Goal: Transaction & Acquisition: Purchase product/service

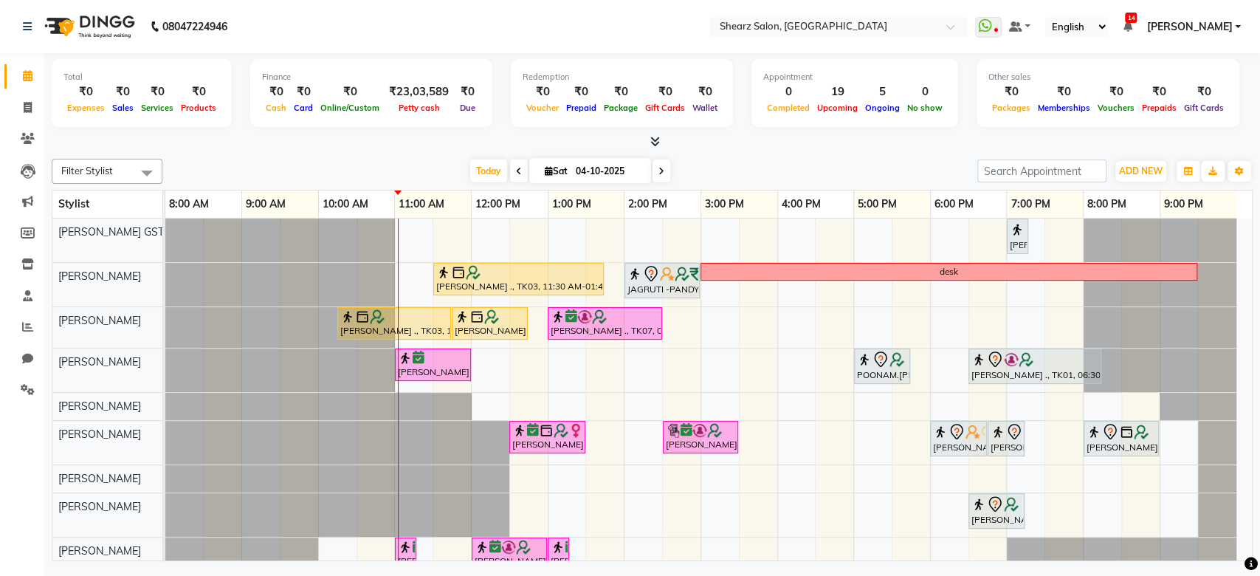
scroll to position [209, 0]
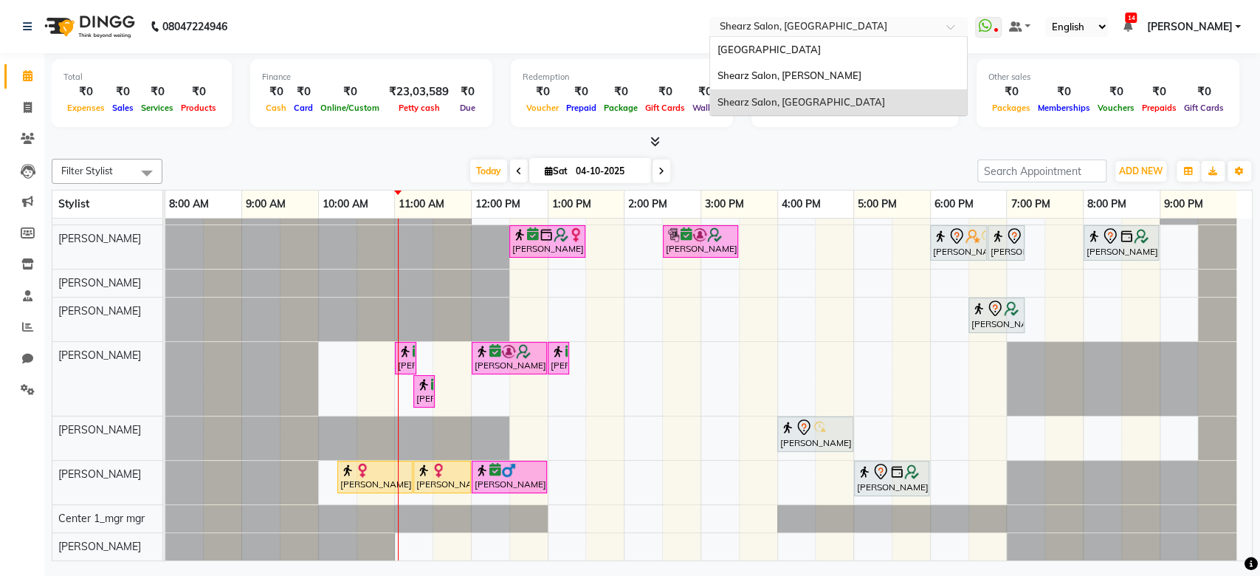
click at [844, 22] on input "text" at bounding box center [824, 28] width 214 height 15
click at [820, 86] on div "Shearz Salon, [PERSON_NAME]" at bounding box center [838, 76] width 257 height 27
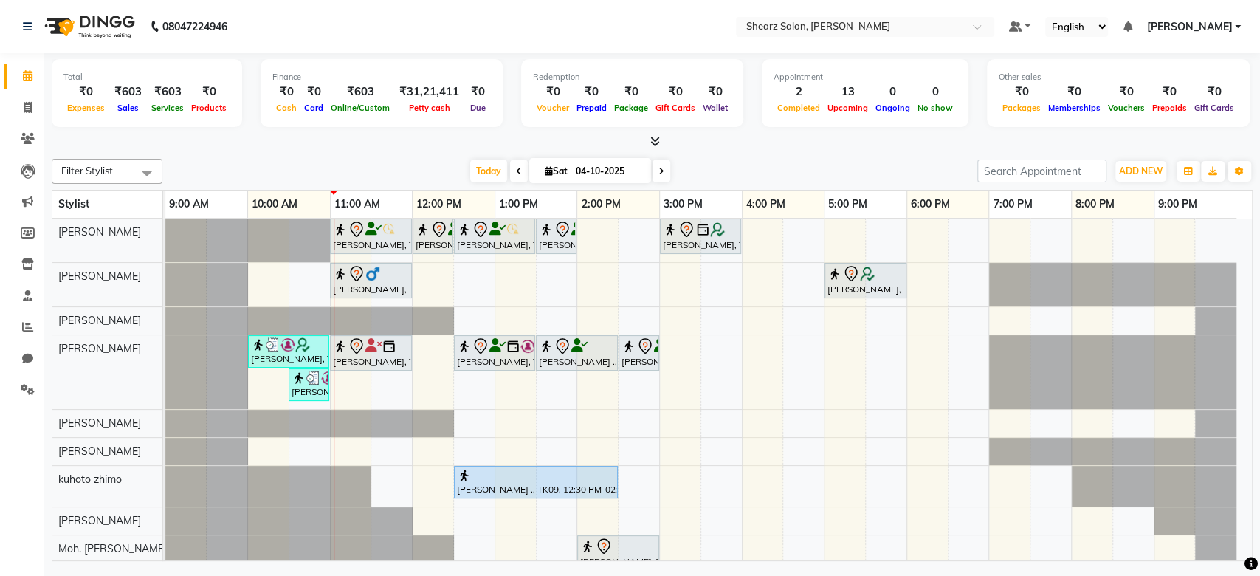
scroll to position [116, 0]
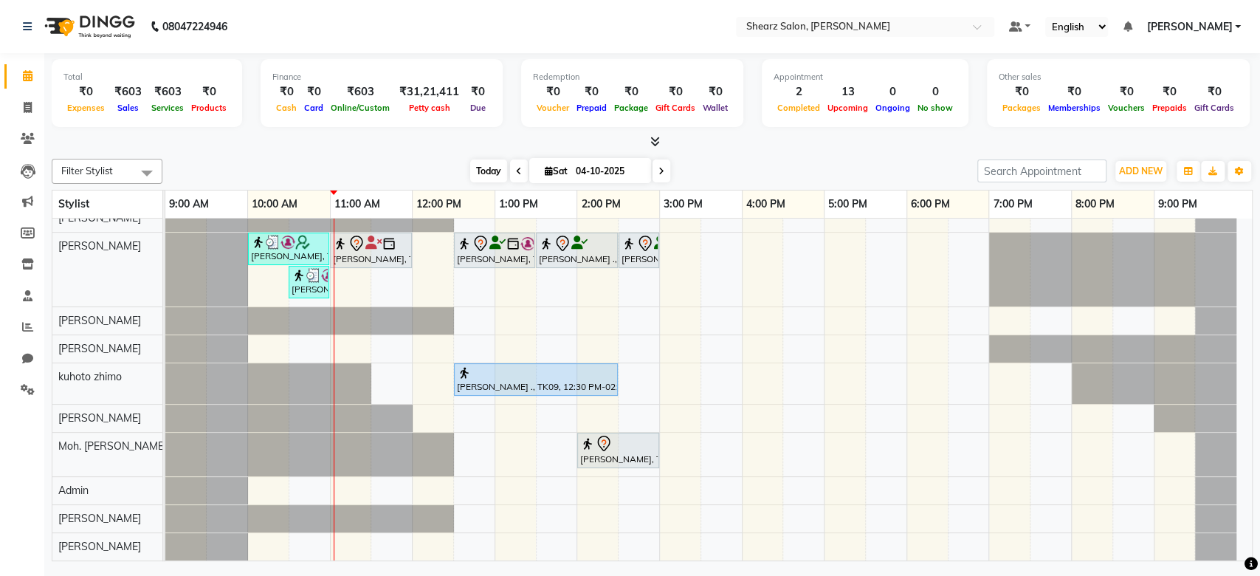
click at [492, 173] on span "Today" at bounding box center [488, 170] width 37 height 23
click at [483, 169] on span "Today" at bounding box center [488, 170] width 37 height 23
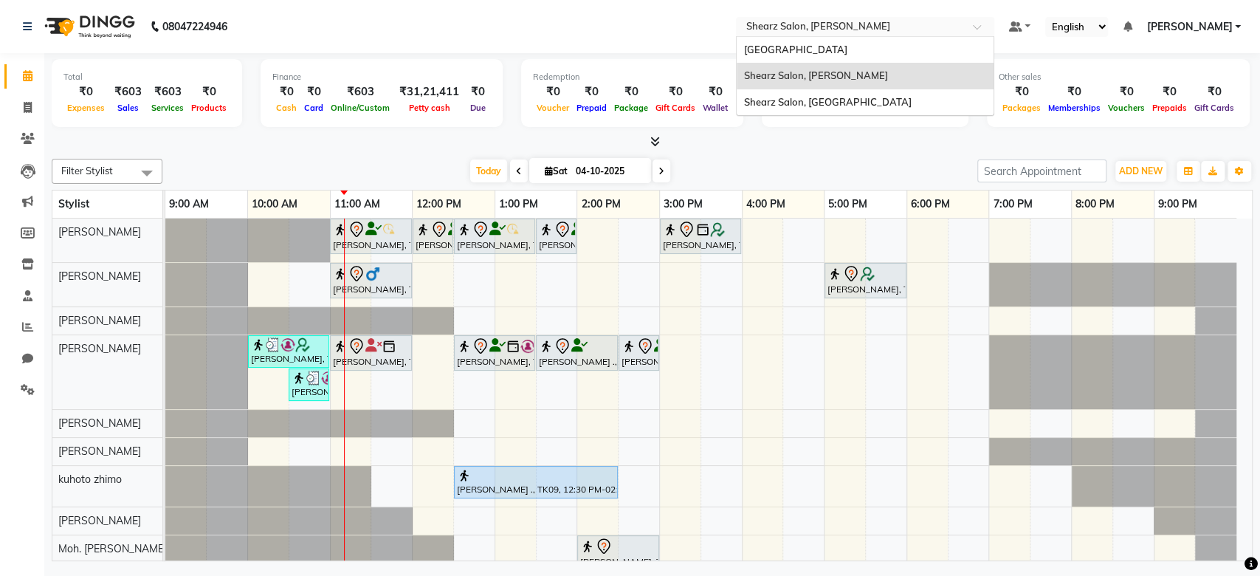
click at [798, 17] on div "Select Location × Shearz Salon, Shela" at bounding box center [865, 27] width 258 height 20
click at [819, 97] on span "Shearz Salon, Prahaladnagar" at bounding box center [828, 102] width 168 height 12
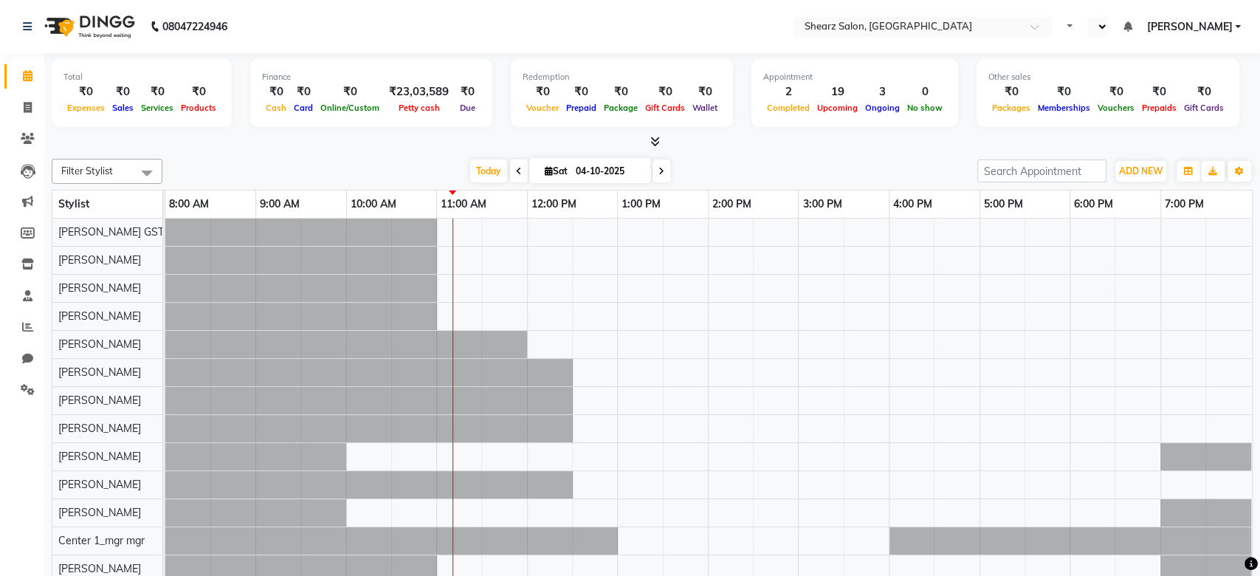
select select "en"
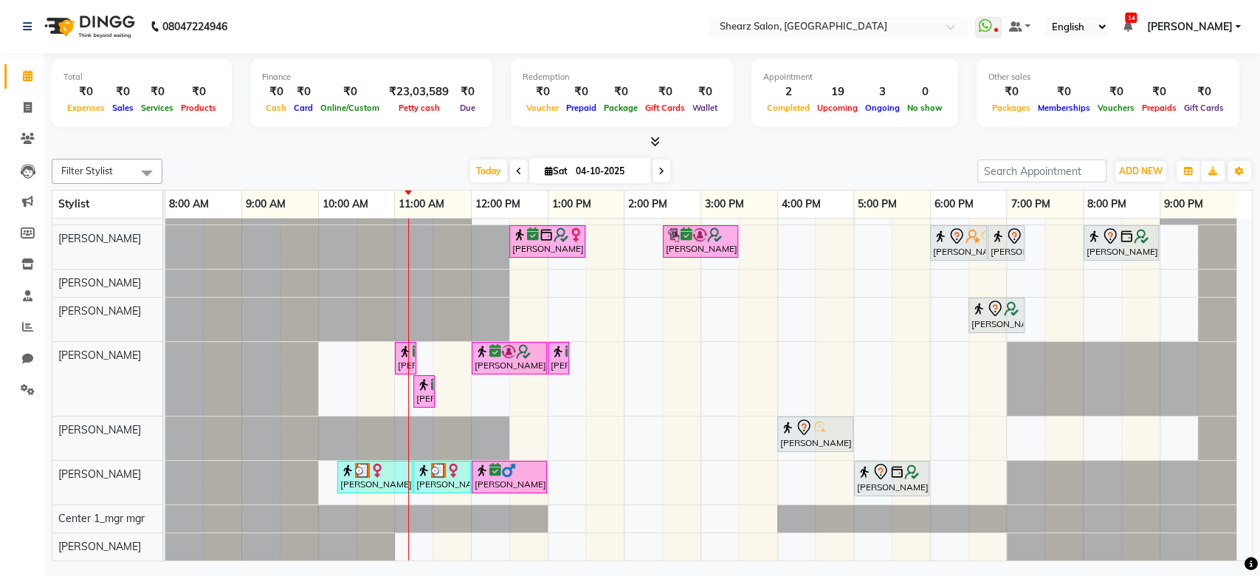
scroll to position [209, 0]
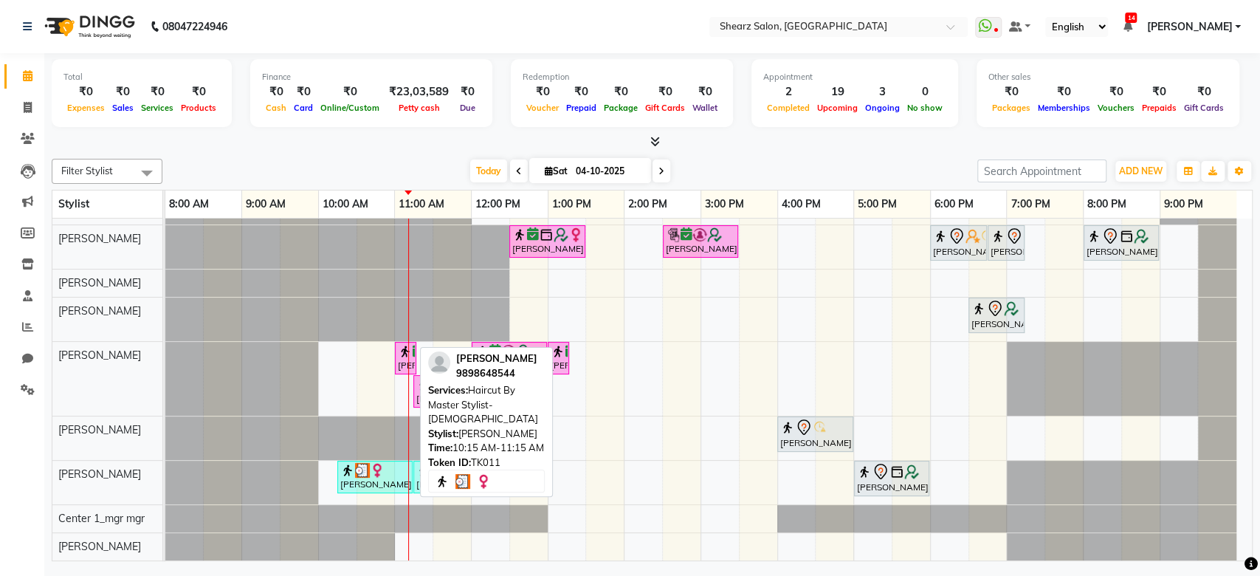
click at [348, 463] on img at bounding box center [347, 470] width 15 height 15
select select "3"
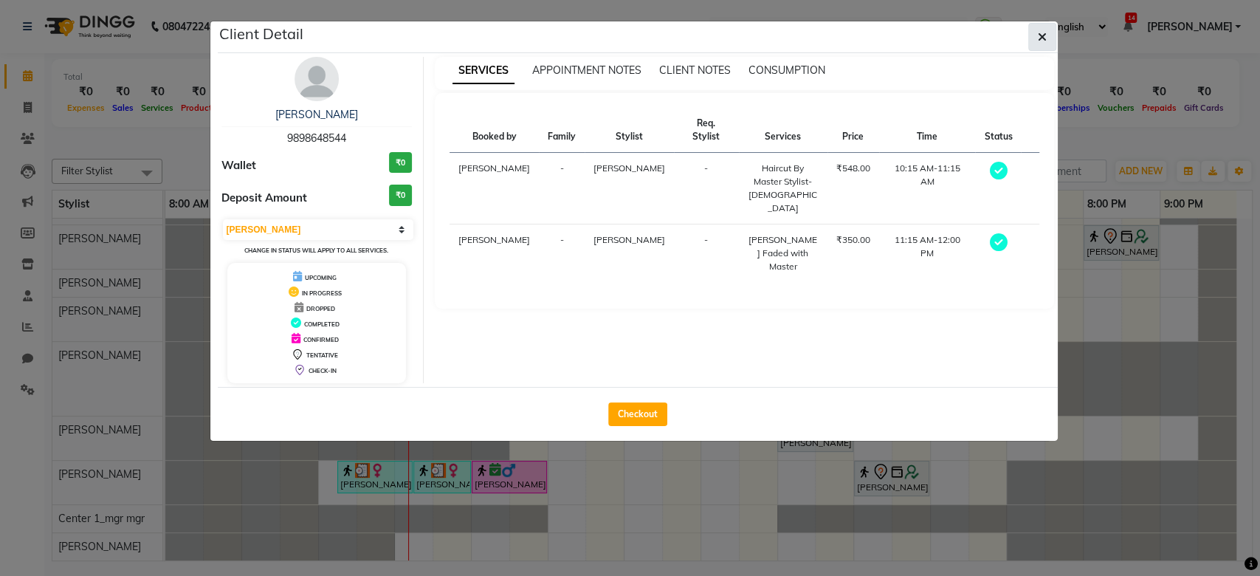
click at [1040, 37] on icon "button" at bounding box center [1042, 37] width 9 height 12
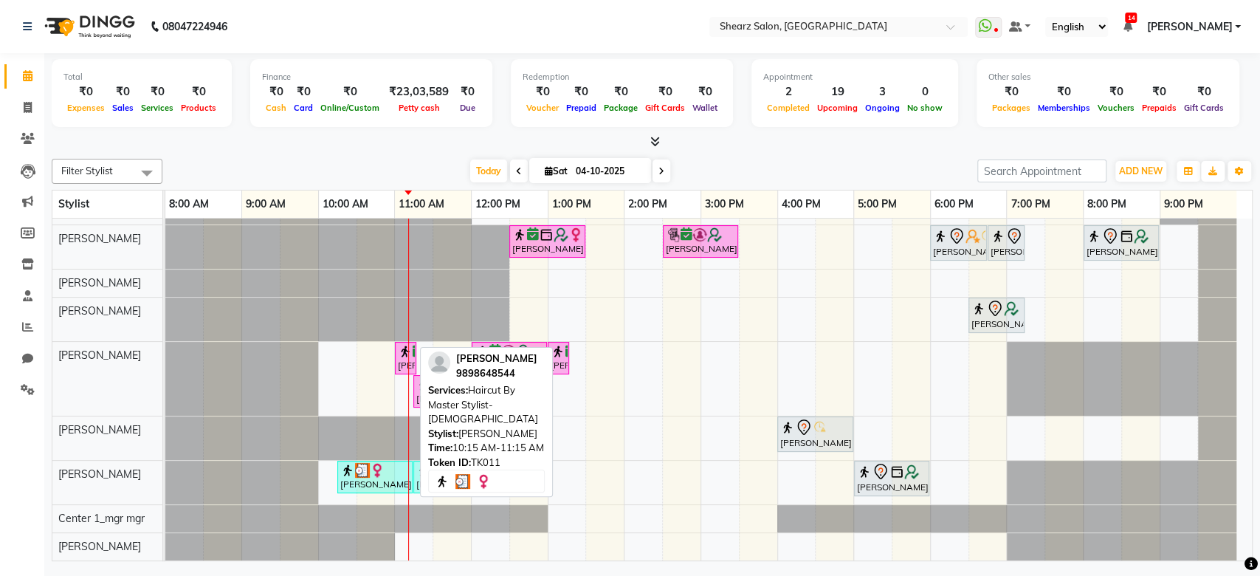
click at [365, 463] on img at bounding box center [362, 470] width 15 height 15
select select "3"
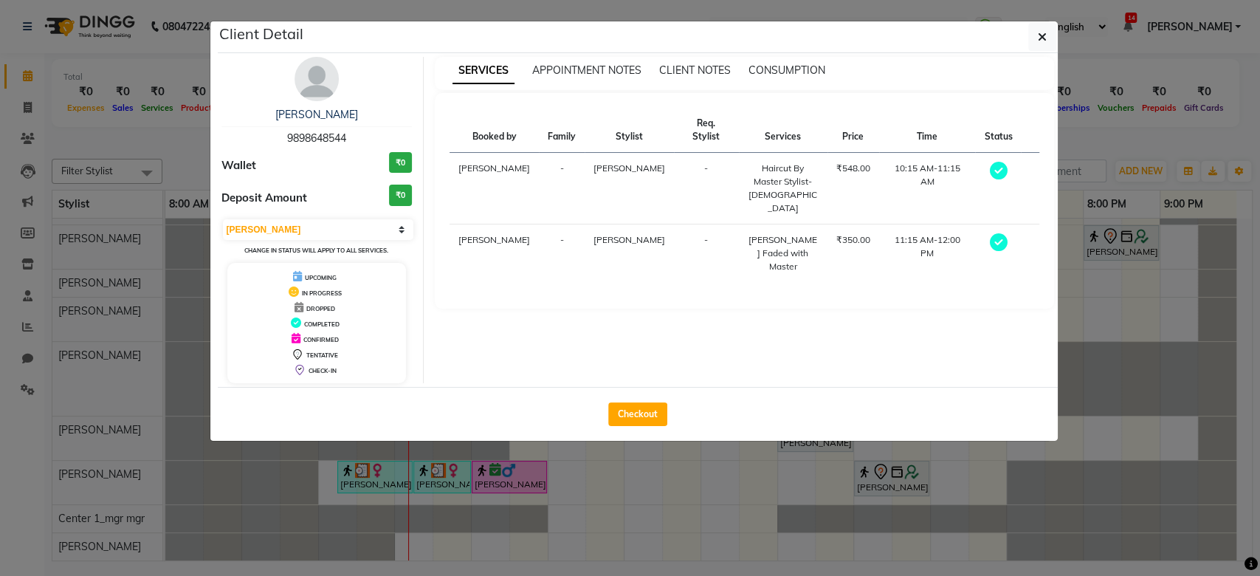
click at [314, 139] on span "9898648544" at bounding box center [316, 137] width 59 height 13
copy span "9898648544"
click at [1031, 37] on div "Client Detail" at bounding box center [638, 37] width 840 height 32
click at [1031, 37] on button "button" at bounding box center [1042, 37] width 28 height 28
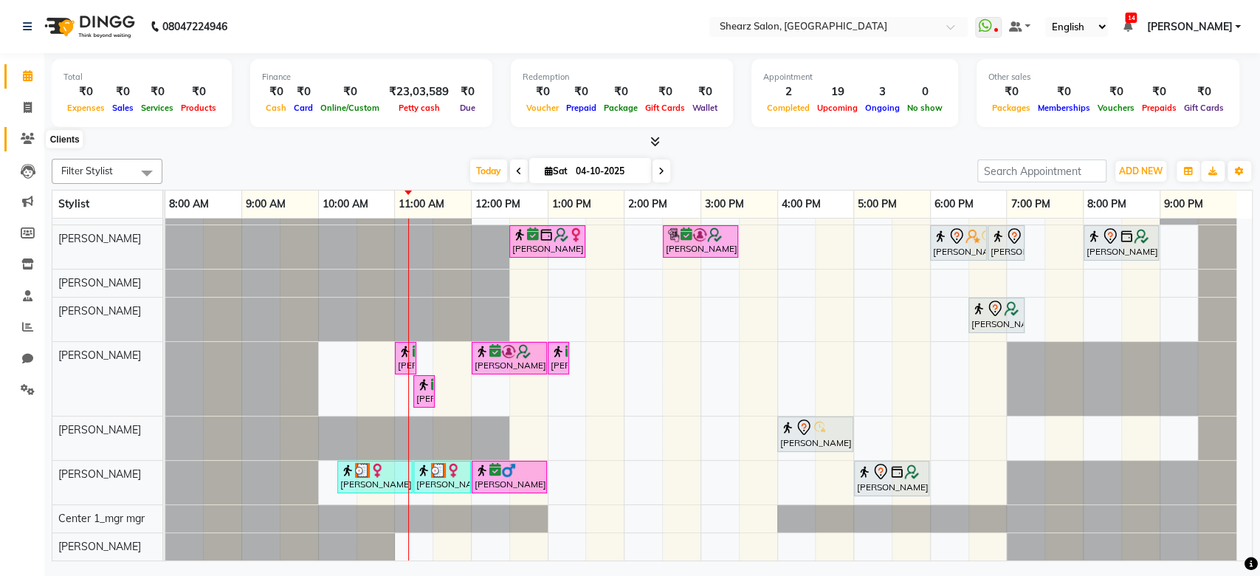
click at [30, 134] on icon at bounding box center [28, 138] width 14 height 11
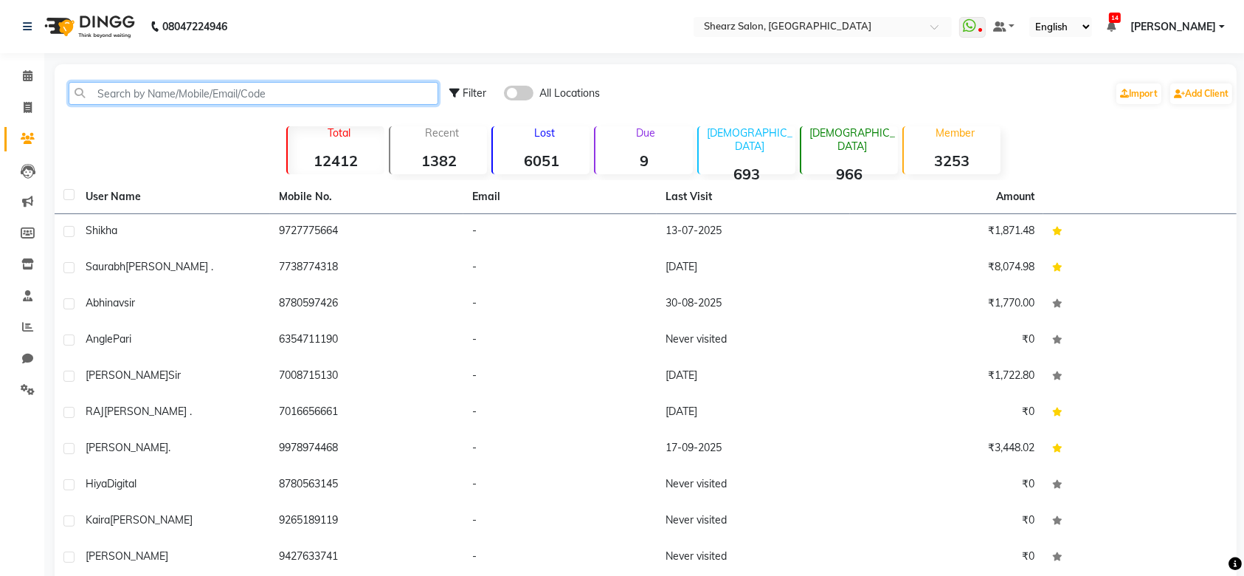
click at [126, 97] on input "text" at bounding box center [254, 93] width 370 height 23
paste input "9898648544"
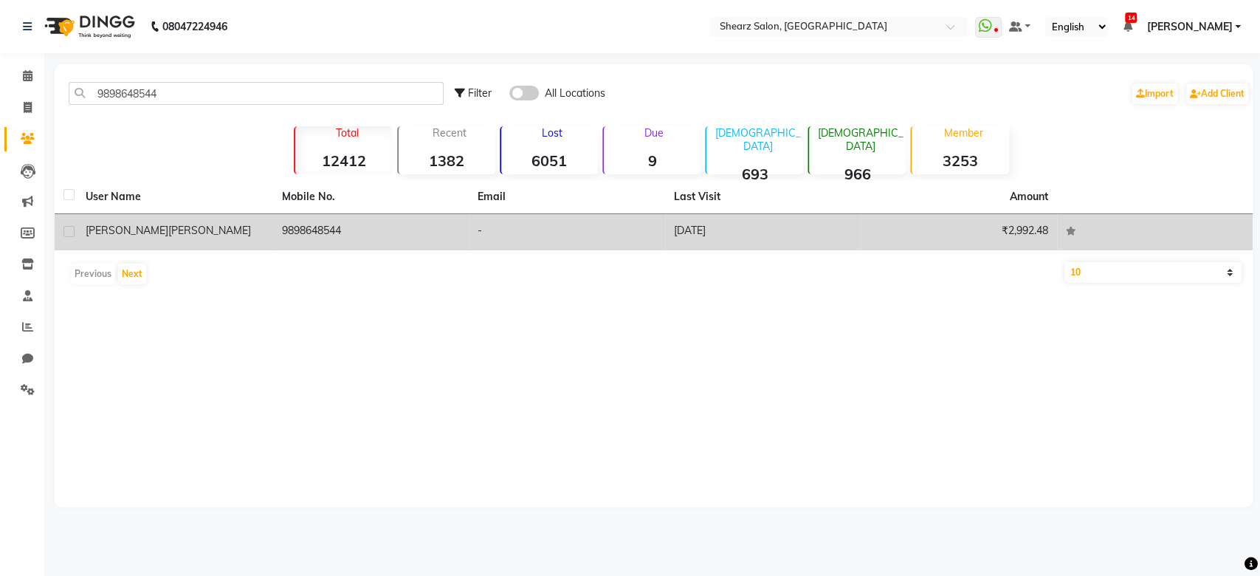
click at [320, 244] on td "9898648544" at bounding box center [371, 232] width 196 height 36
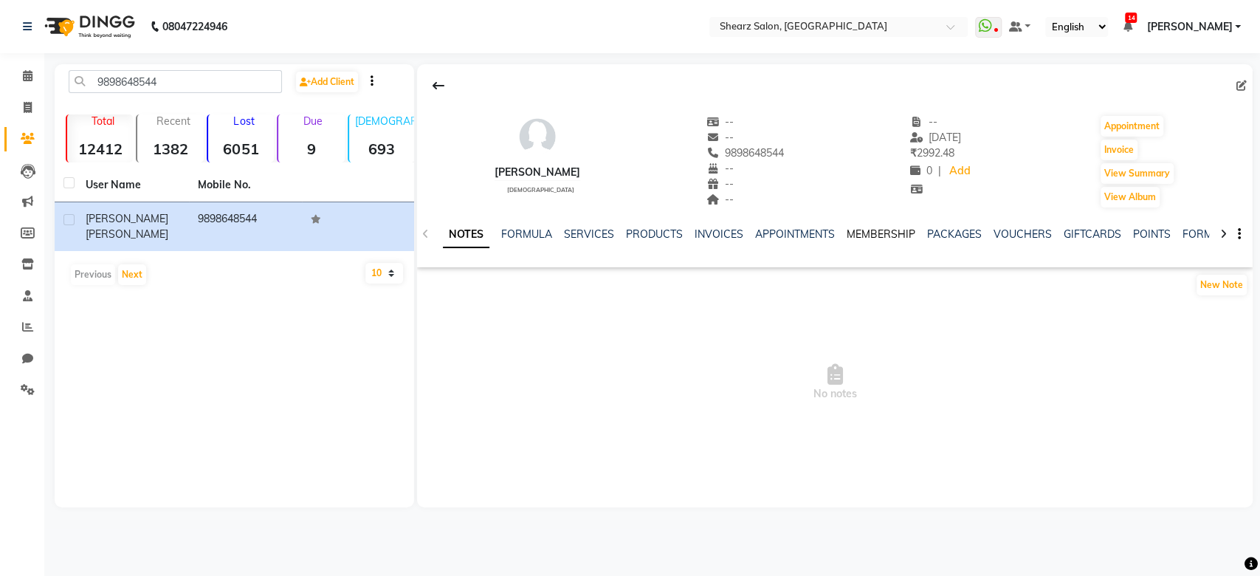
click at [898, 231] on link "MEMBERSHIP" at bounding box center [881, 233] width 69 height 13
click at [1227, 235] on div at bounding box center [1223, 232] width 17 height 29
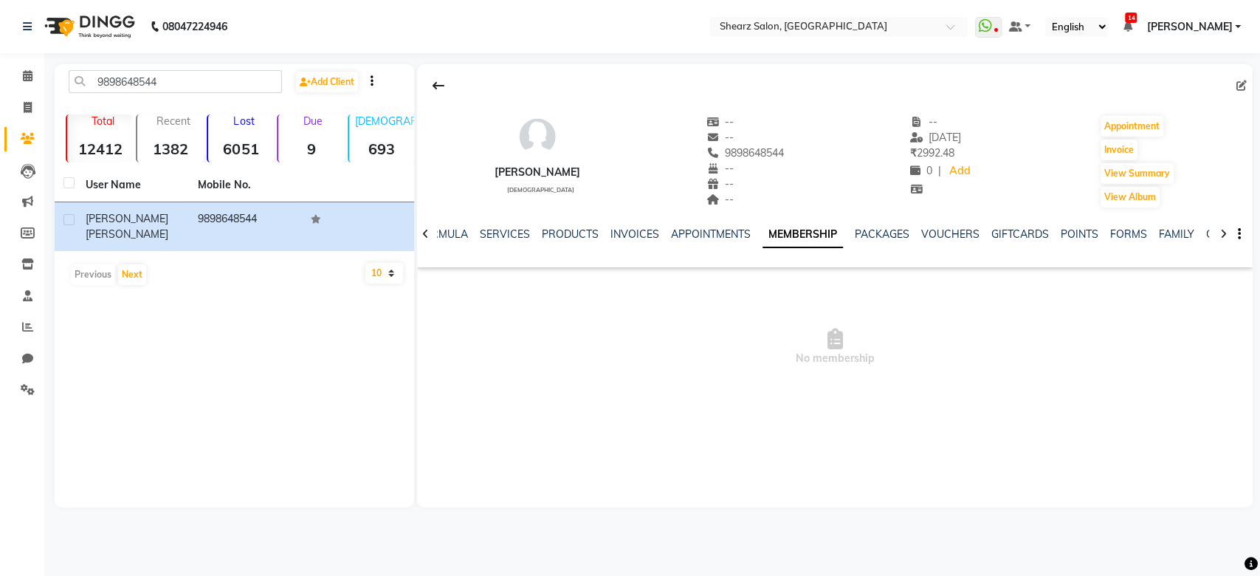
click at [1227, 235] on div at bounding box center [1223, 232] width 17 height 29
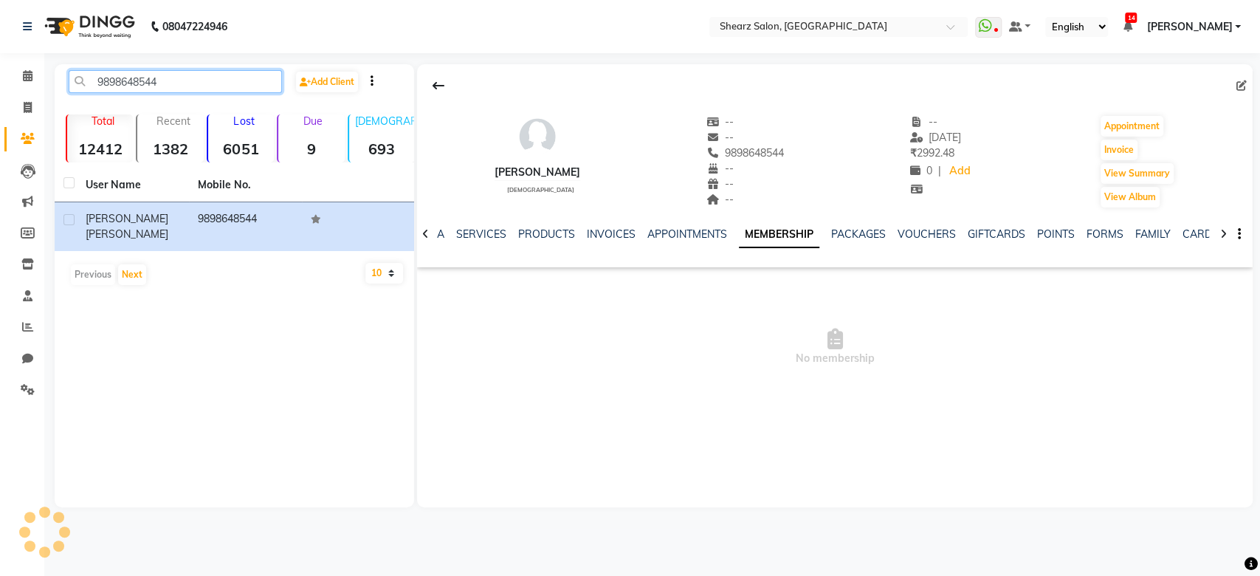
click at [173, 80] on input "9898648544" at bounding box center [175, 81] width 213 height 23
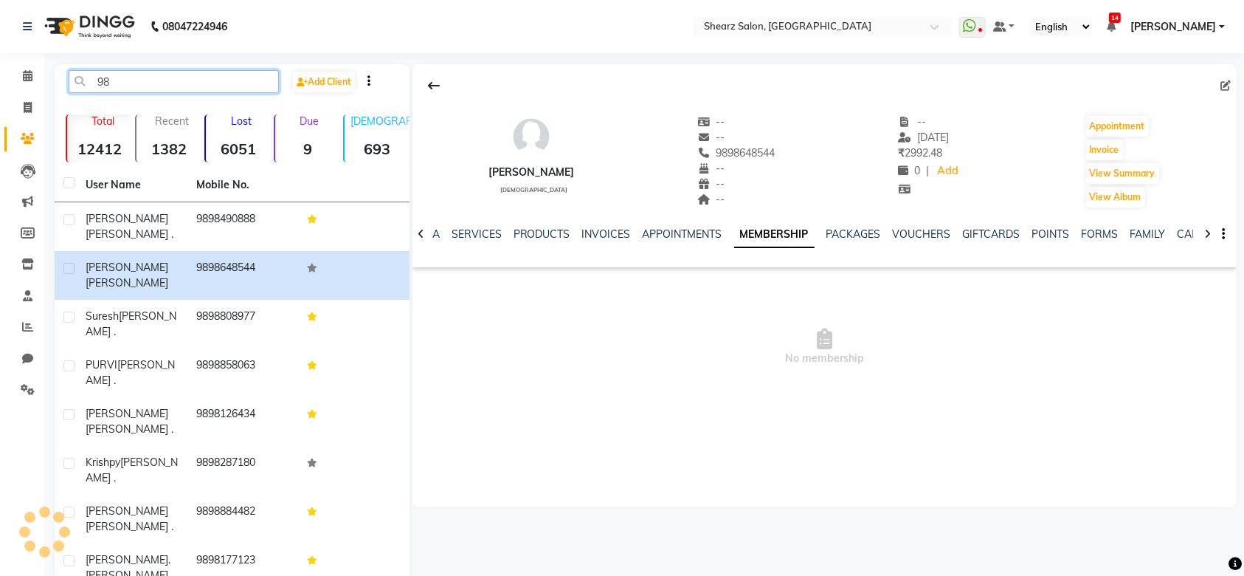
type input "9"
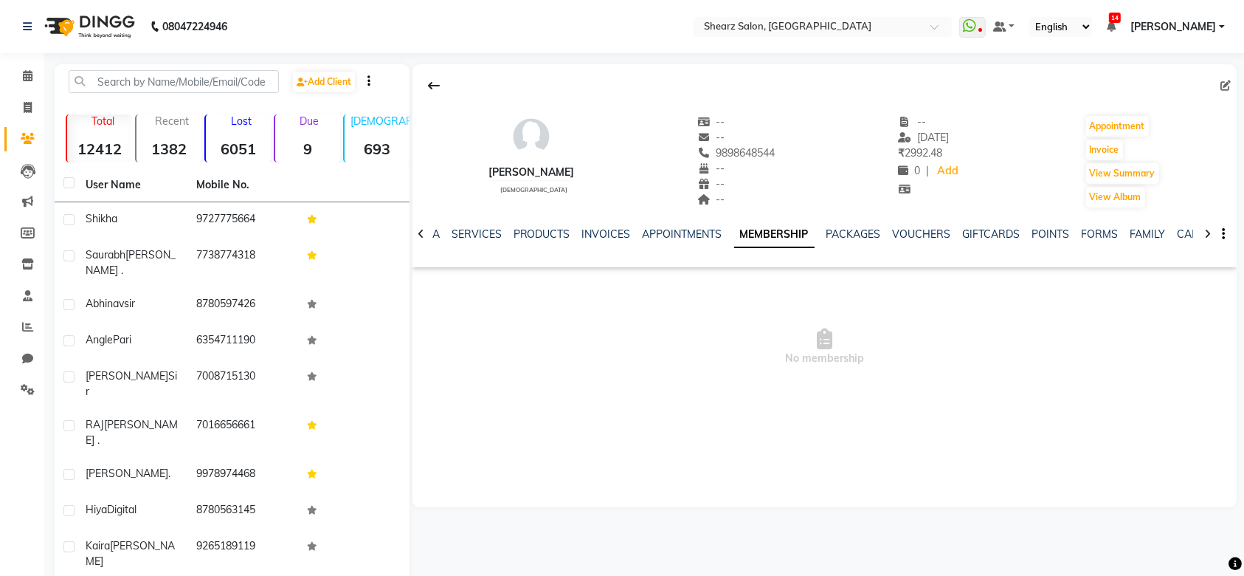
click at [427, 235] on div at bounding box center [421, 232] width 17 height 29
click at [419, 233] on icon at bounding box center [421, 234] width 7 height 10
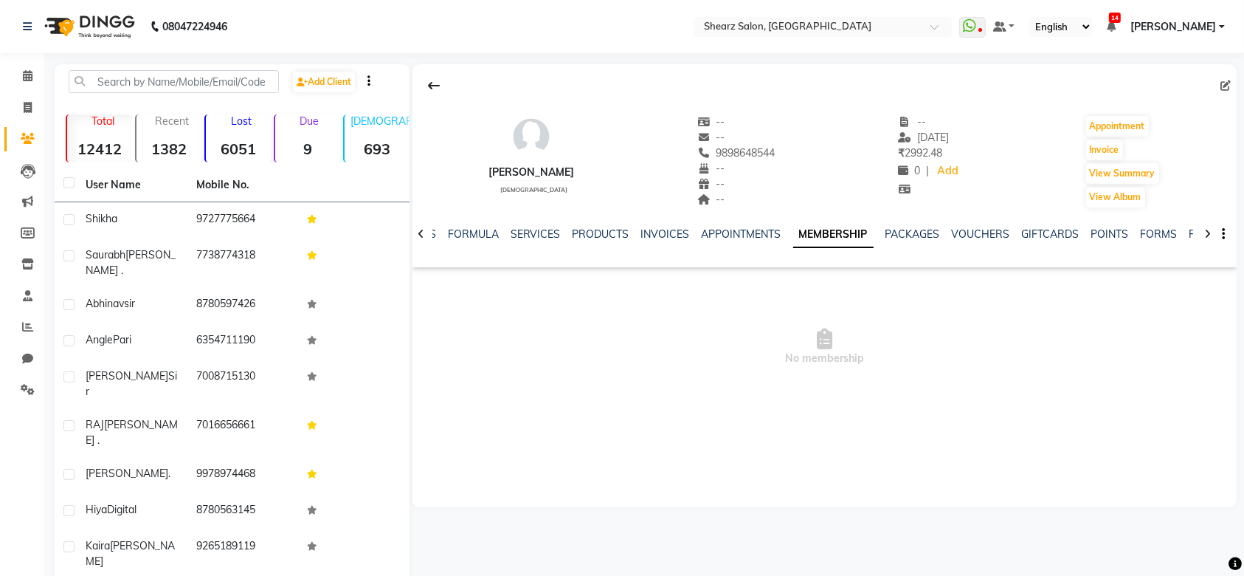
click at [419, 233] on icon at bounding box center [421, 234] width 7 height 10
click at [419, 233] on div "NOTES FORMULA SERVICES PRODUCTS INVOICES APPOINTMENTS MEMBERSHIP PACKAGES VOUCH…" at bounding box center [825, 234] width 824 height 51
click at [419, 231] on div "NOTES FORMULA SERVICES PRODUCTS INVOICES APPOINTMENTS MEMBERSHIP PACKAGES VOUCH…" at bounding box center [825, 234] width 824 height 51
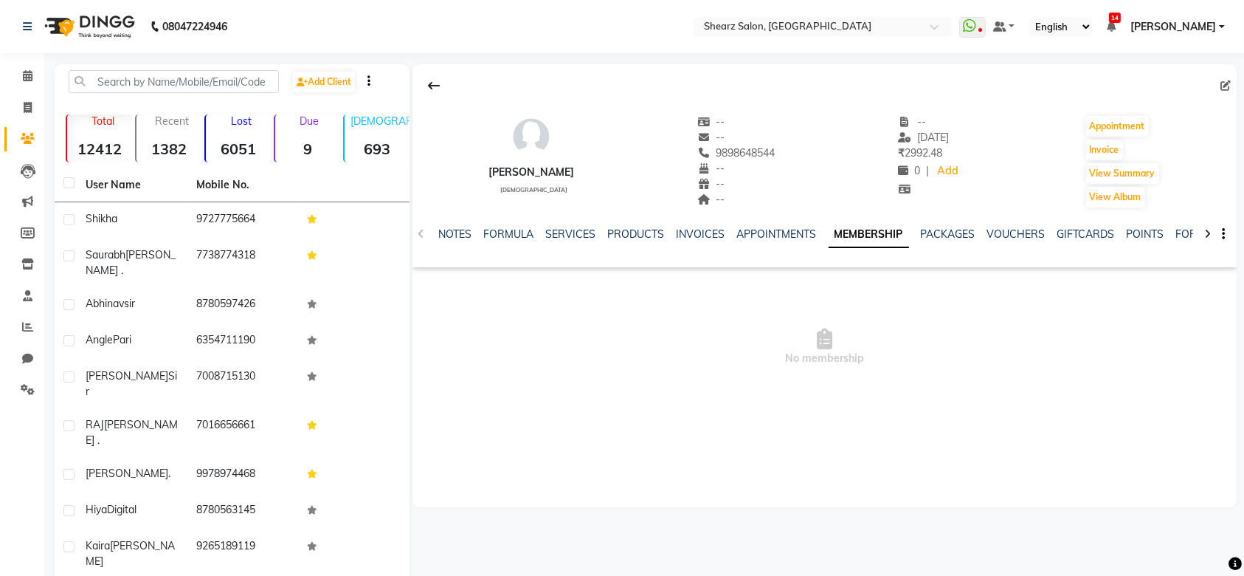
click at [419, 231] on div "NOTES FORMULA SERVICES PRODUCTS INVOICES APPOINTMENTS MEMBERSHIP PACKAGES VOUCH…" at bounding box center [825, 234] width 824 height 51
click at [177, 79] on input "text" at bounding box center [174, 81] width 210 height 23
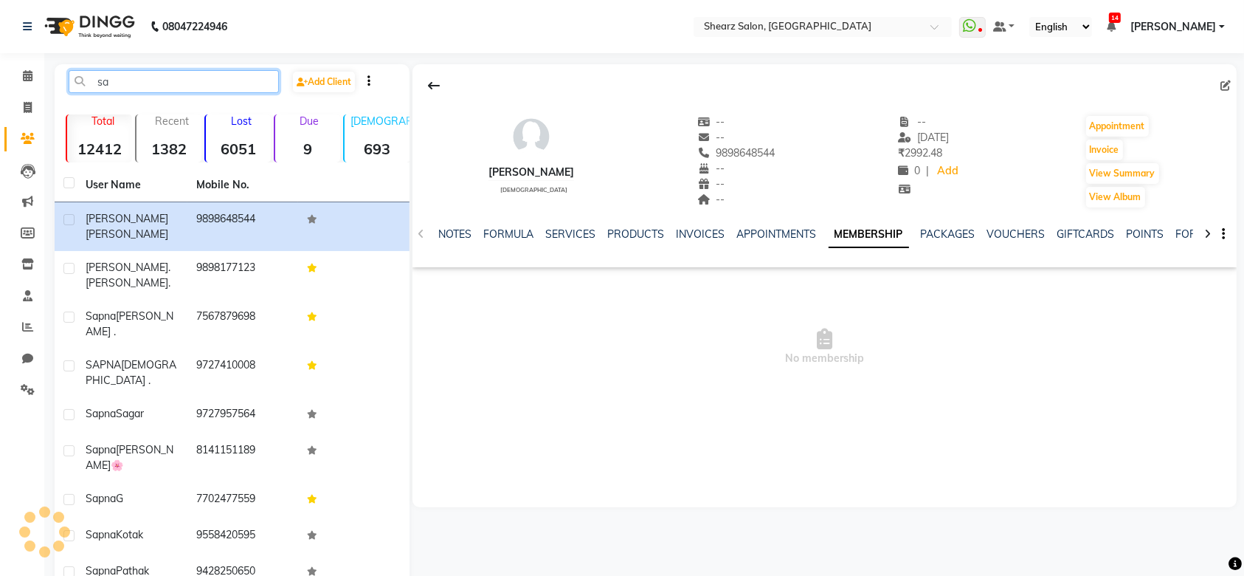
type input "s"
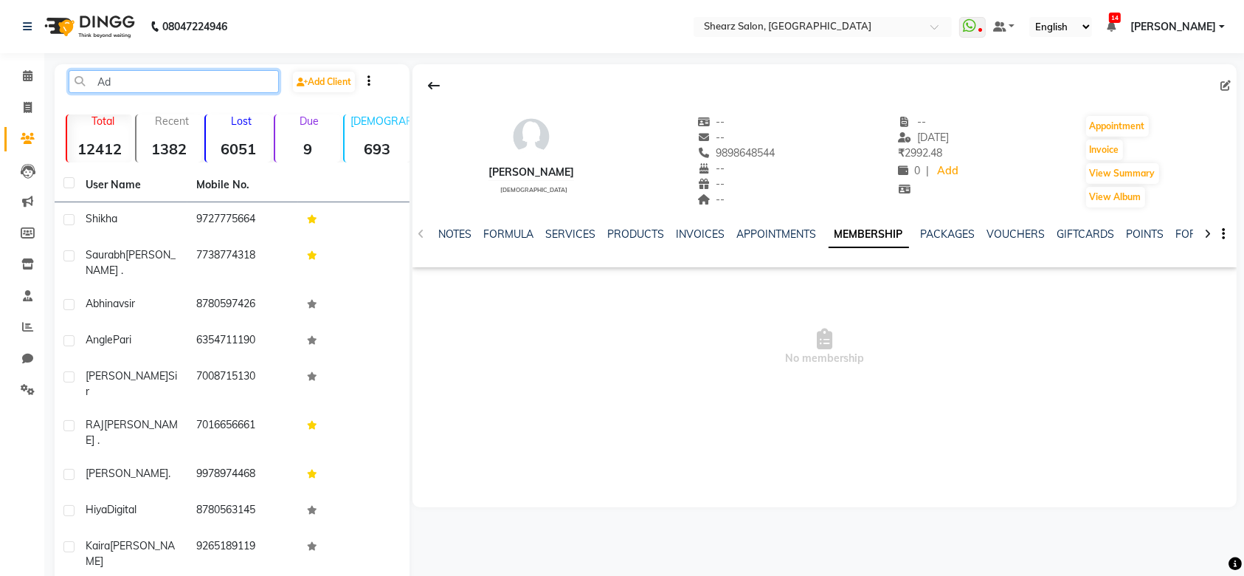
type input "A"
click at [25, 75] on icon at bounding box center [28, 75] width 10 height 11
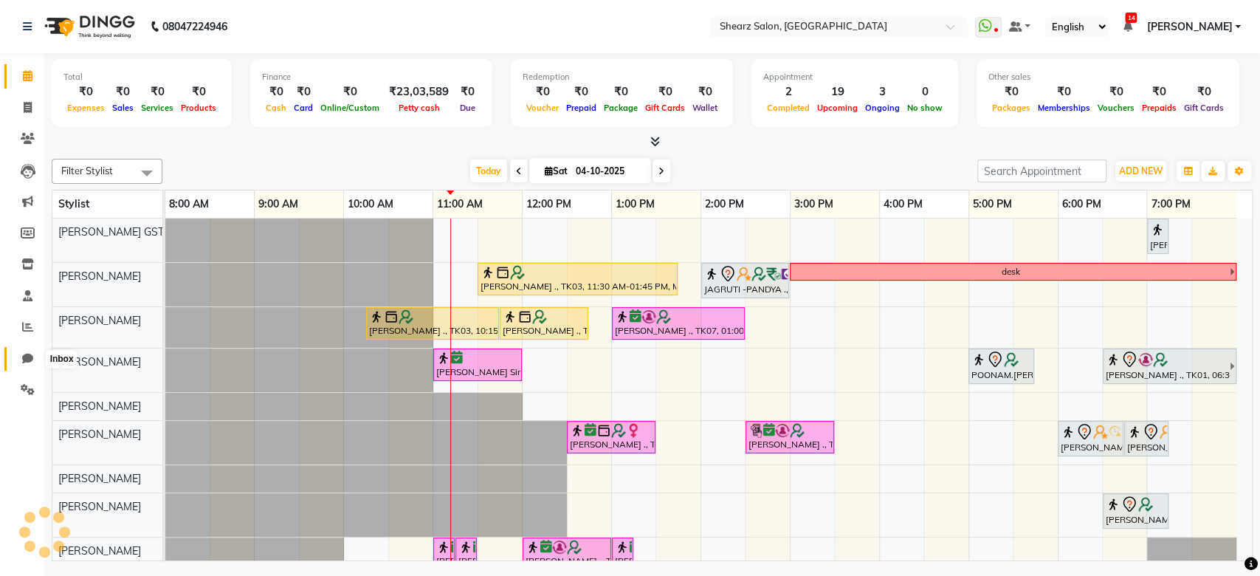
click at [23, 357] on icon at bounding box center [27, 358] width 11 height 11
select select "100"
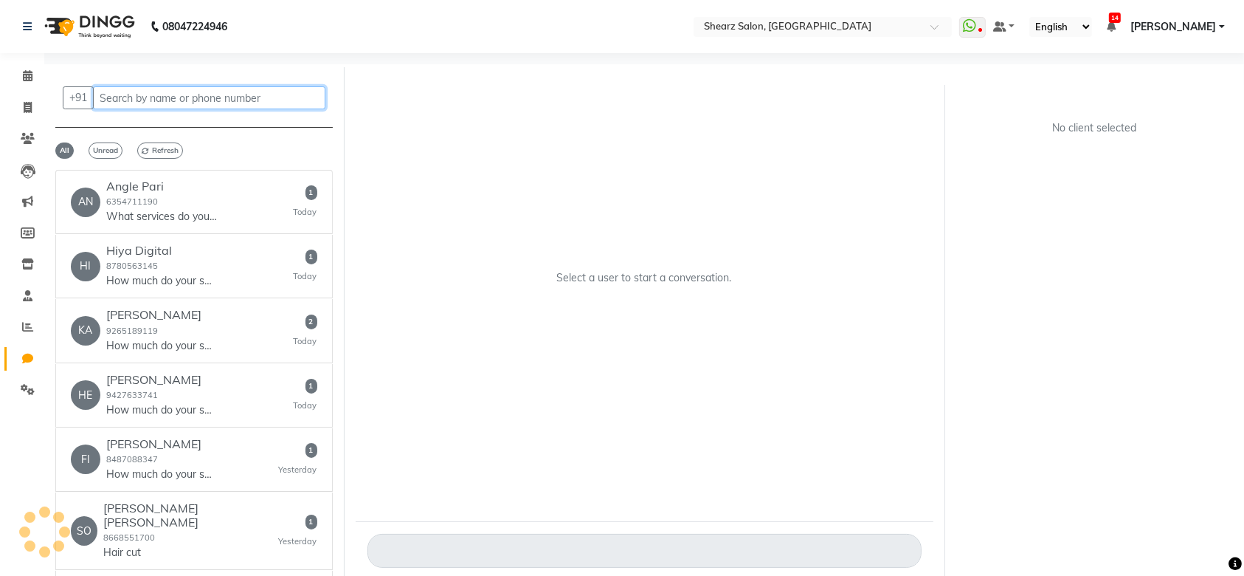
click at [126, 97] on input "text" at bounding box center [209, 97] width 233 height 23
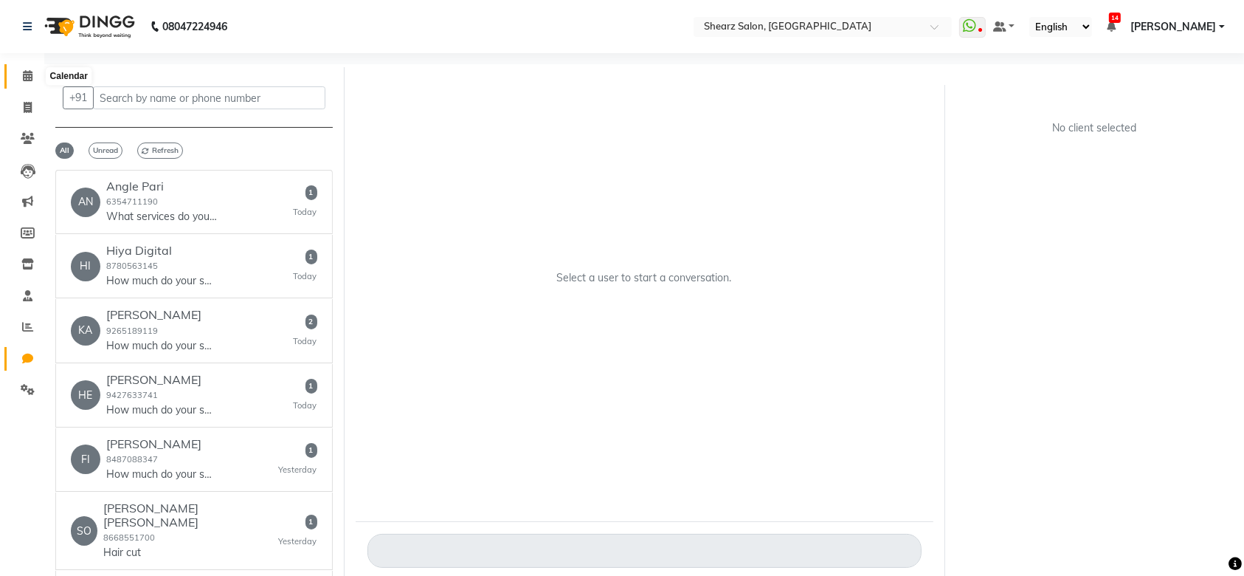
click at [33, 73] on span at bounding box center [28, 76] width 26 height 17
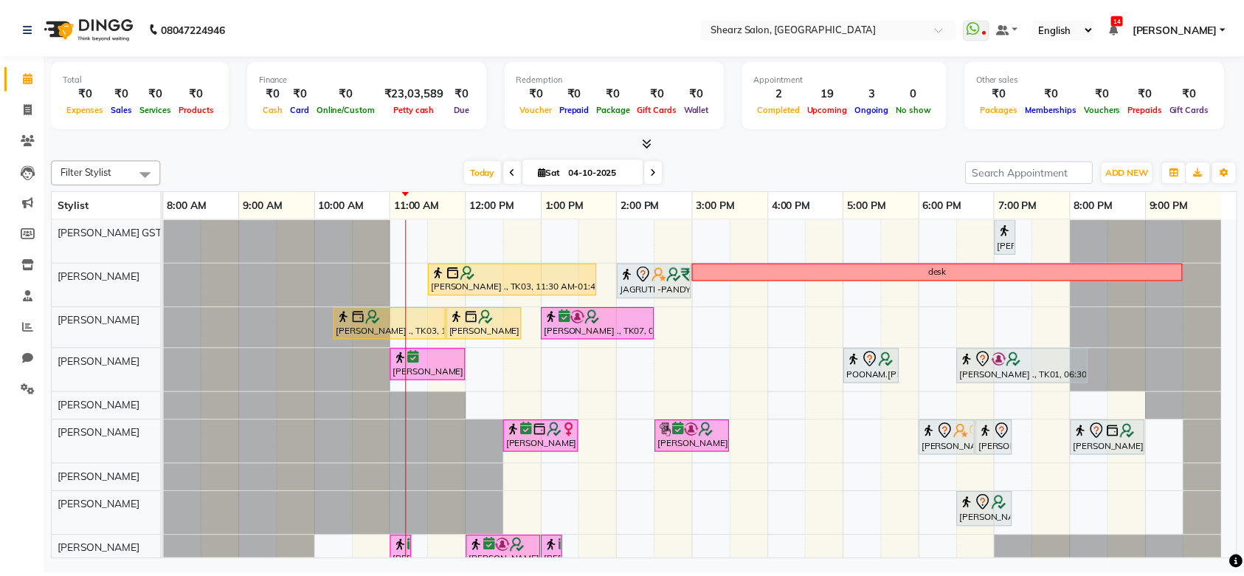
scroll to position [209, 0]
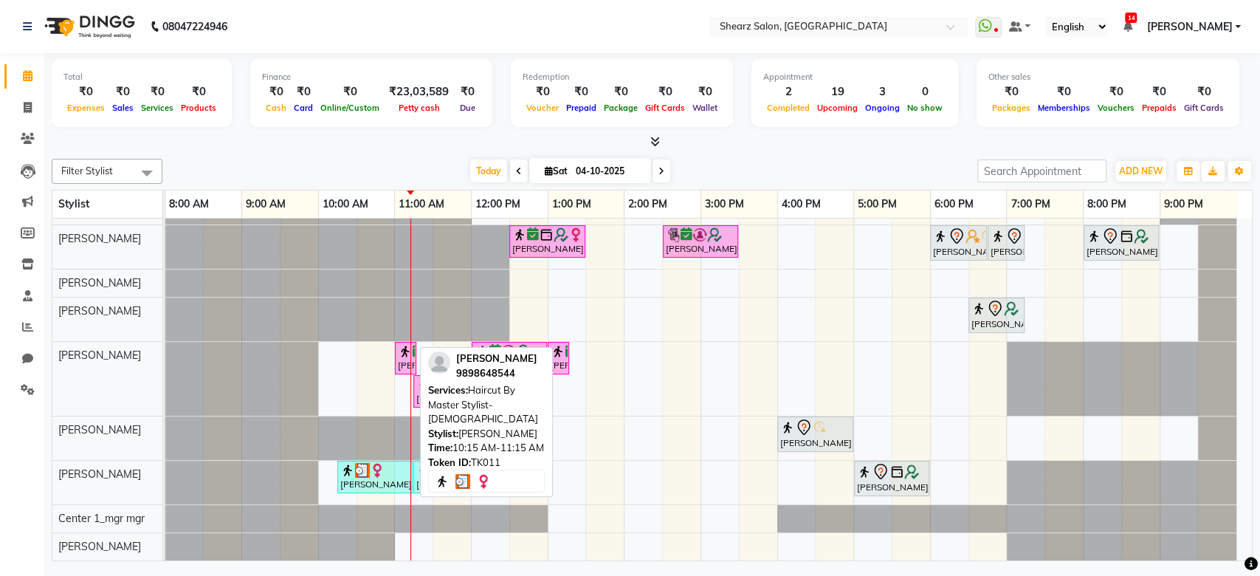
click at [375, 463] on div "[PERSON_NAME], TK11, 10:15 AM-11:15 AM, Haircut By Master Stylist- [DEMOGRAPHIC…" at bounding box center [375, 477] width 72 height 28
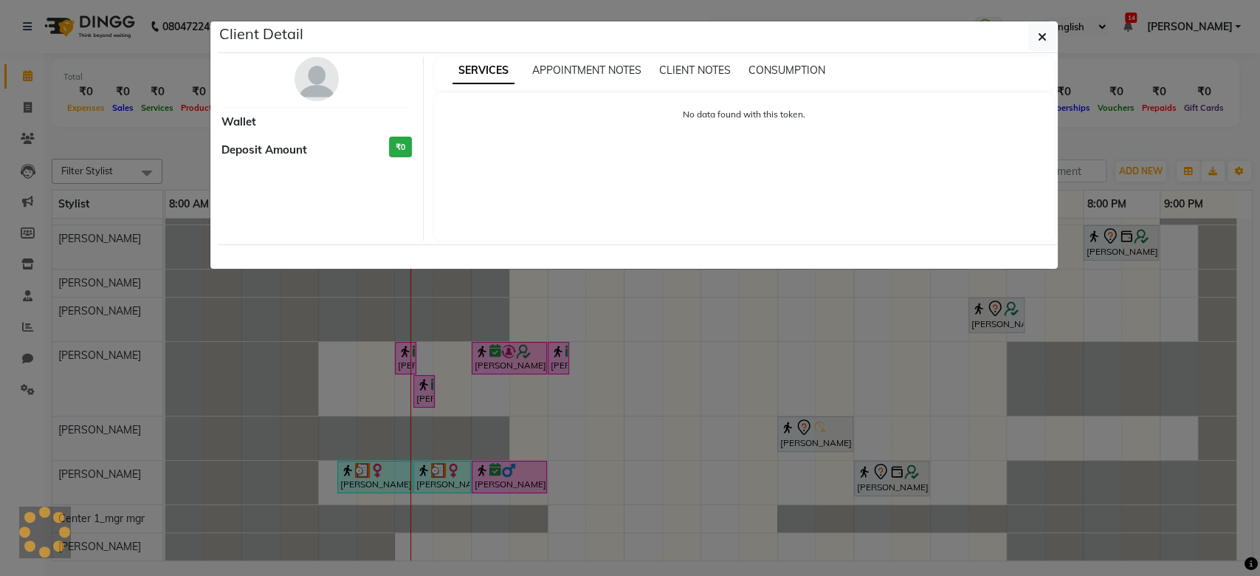
select select "3"
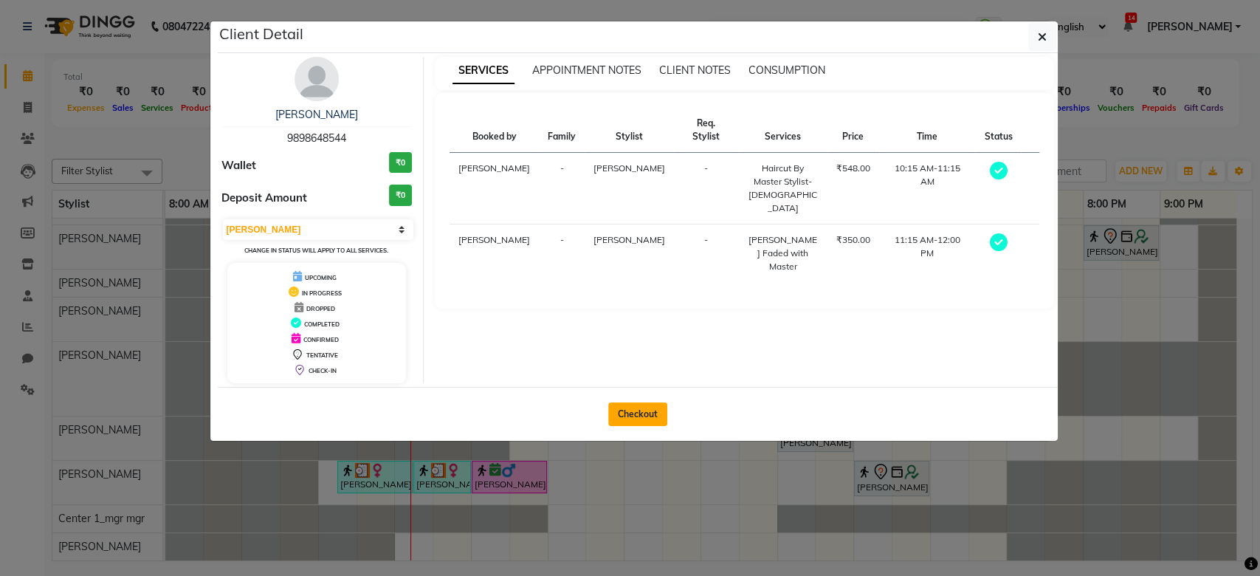
click at [647, 413] on button "Checkout" at bounding box center [637, 414] width 59 height 24
select select "8157"
select select "service"
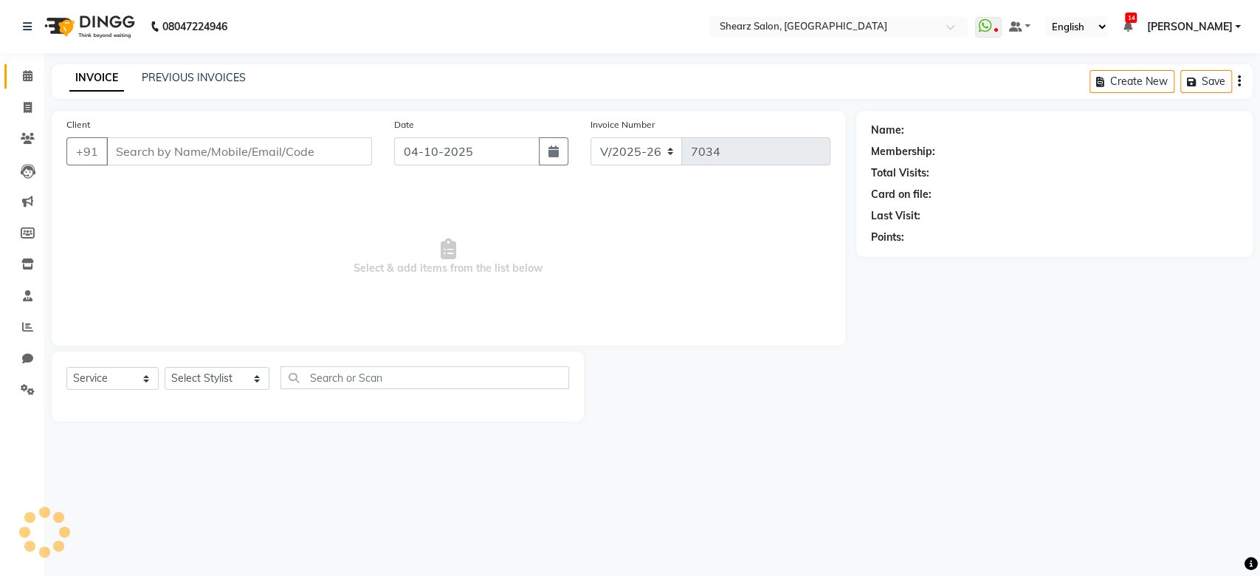
type input "9898648544"
select select "77486"
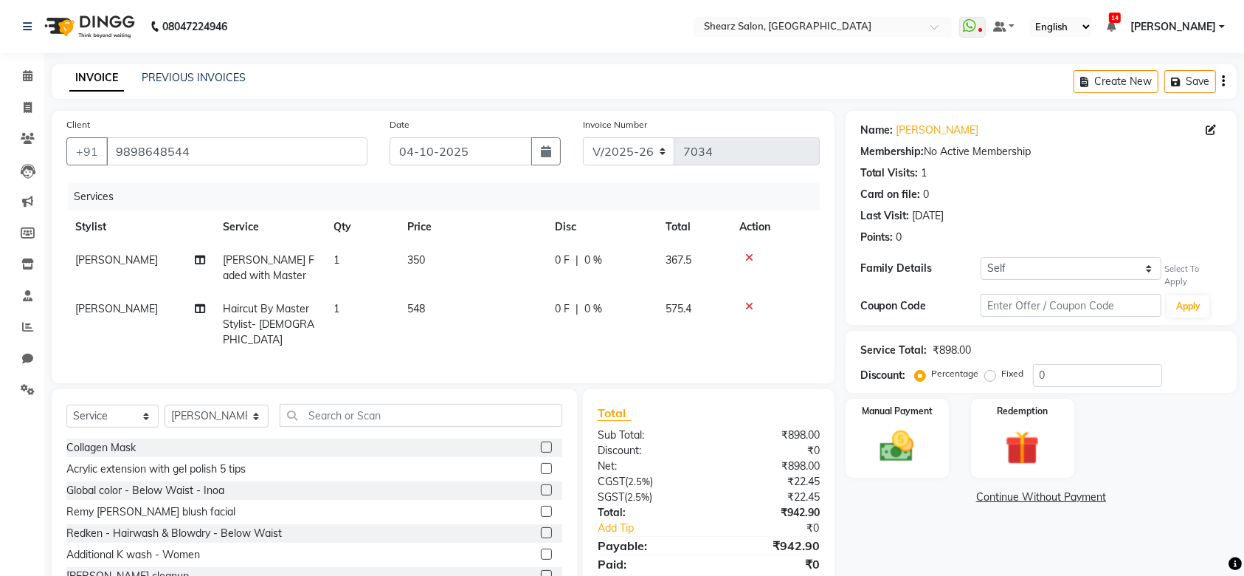
click at [600, 258] on span "0 %" at bounding box center [594, 260] width 18 height 16
select select "77486"
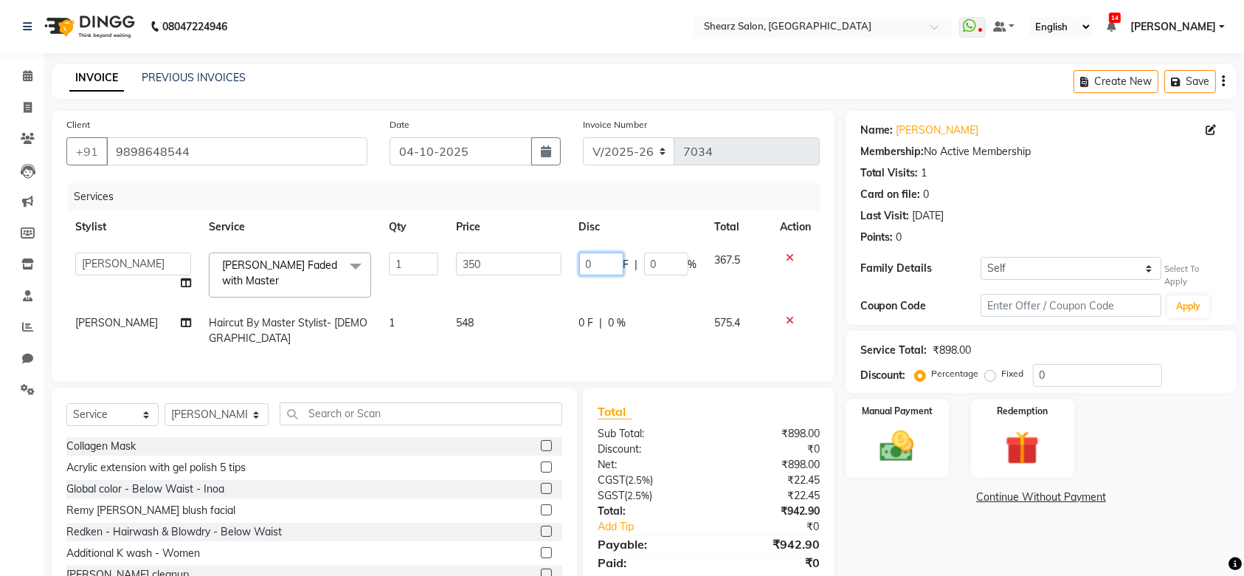
click at [599, 261] on input "0" at bounding box center [601, 263] width 44 height 23
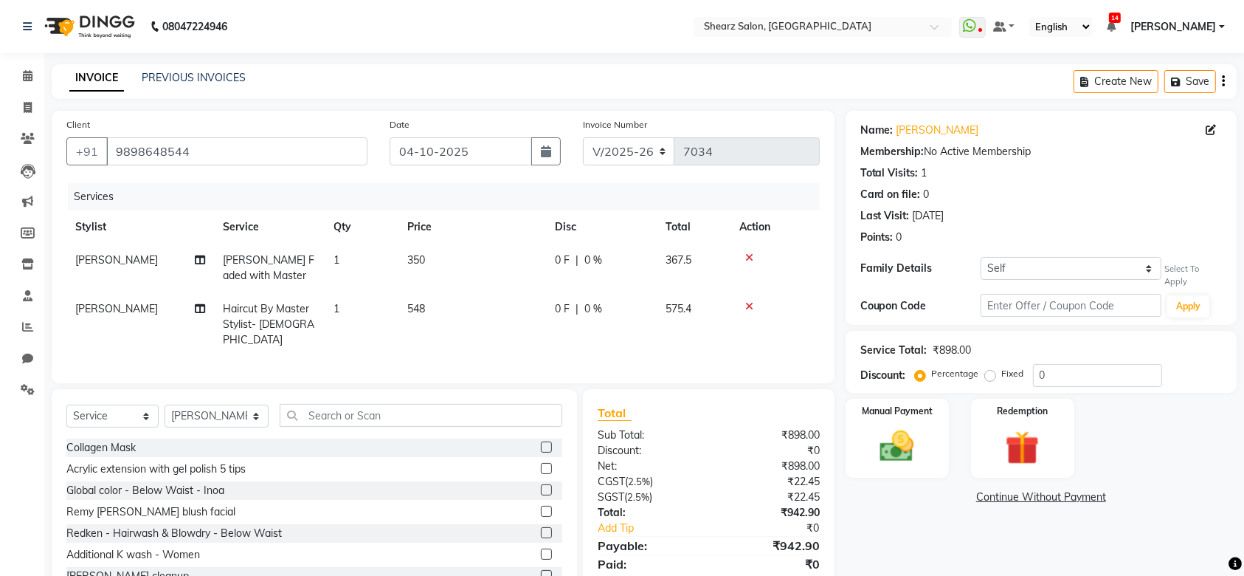
click at [619, 263] on div "0 F | 0 %" at bounding box center [601, 260] width 93 height 16
select select "77486"
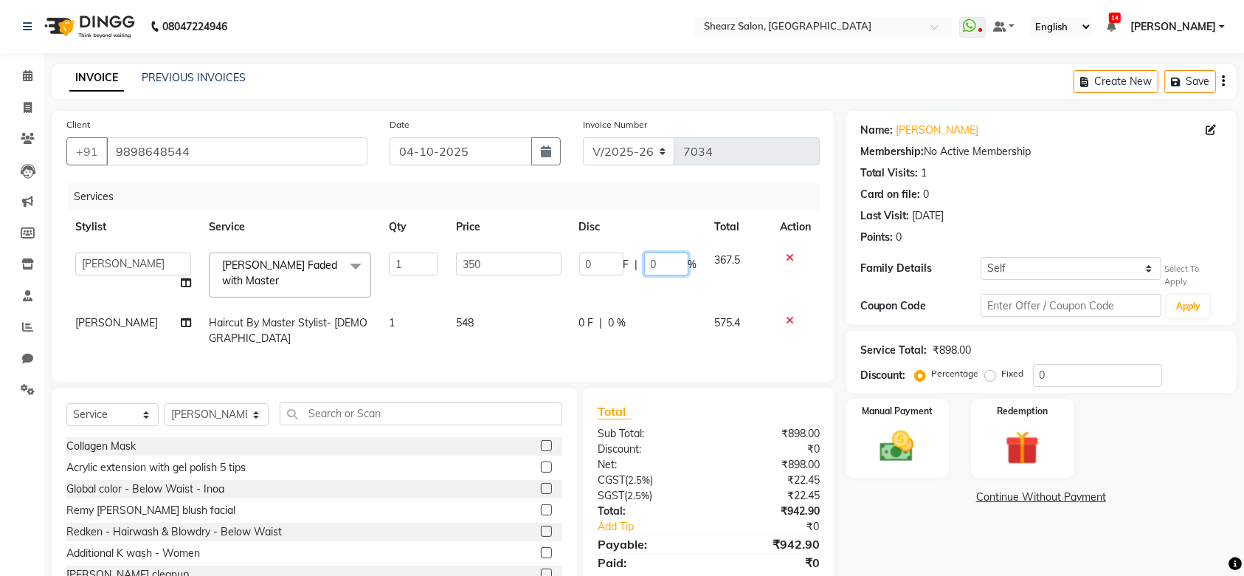
click at [655, 262] on input "0" at bounding box center [666, 263] width 44 height 23
type input "20"
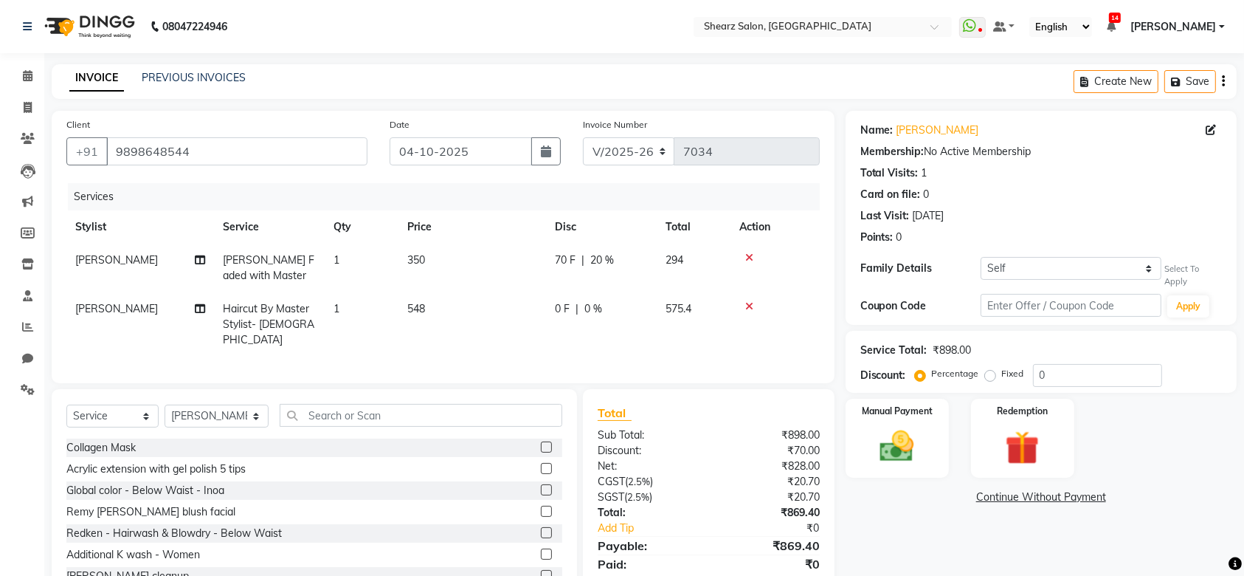
click at [619, 327] on td "0 F | 0 %" at bounding box center [601, 324] width 111 height 64
select select "77486"
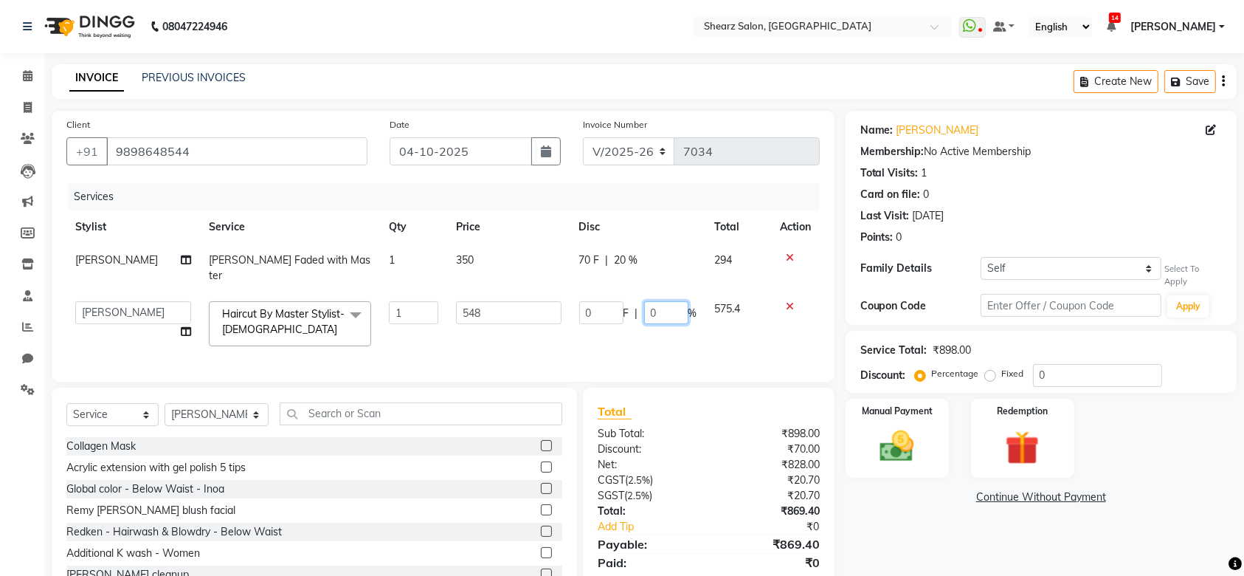
click at [678, 301] on input "0" at bounding box center [666, 312] width 44 height 23
type input "20"
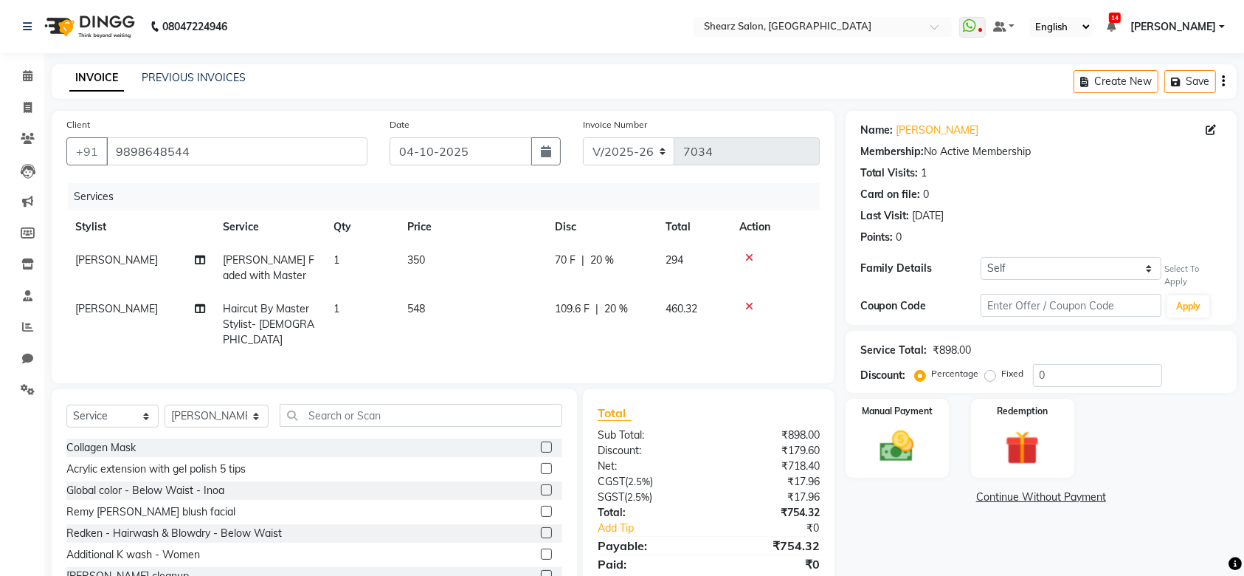
click at [655, 332] on td "109.6 F | 20 %" at bounding box center [601, 324] width 111 height 64
select select "77486"
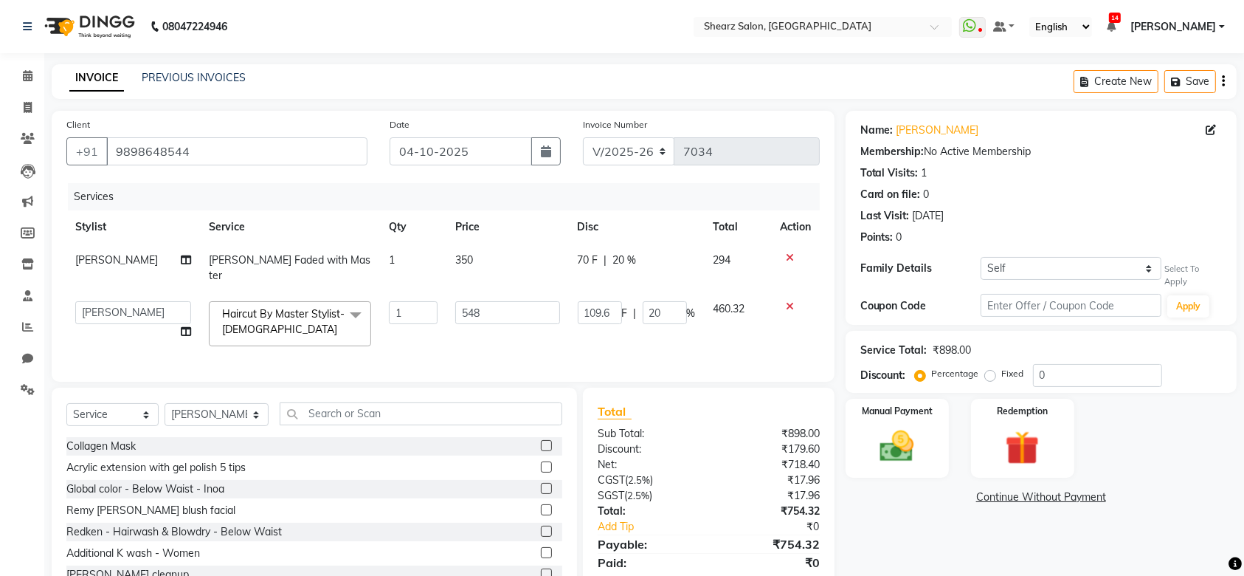
click at [538, 328] on td "548" at bounding box center [508, 323] width 122 height 63
click at [1020, 275] on select "Self BHARGAV SIR" at bounding box center [1071, 268] width 181 height 23
click at [1114, 206] on div "Name: Sapna Adhvaryu Membership: No Active Membership Total Visits: 1 Card on f…" at bounding box center [1042, 181] width 362 height 128
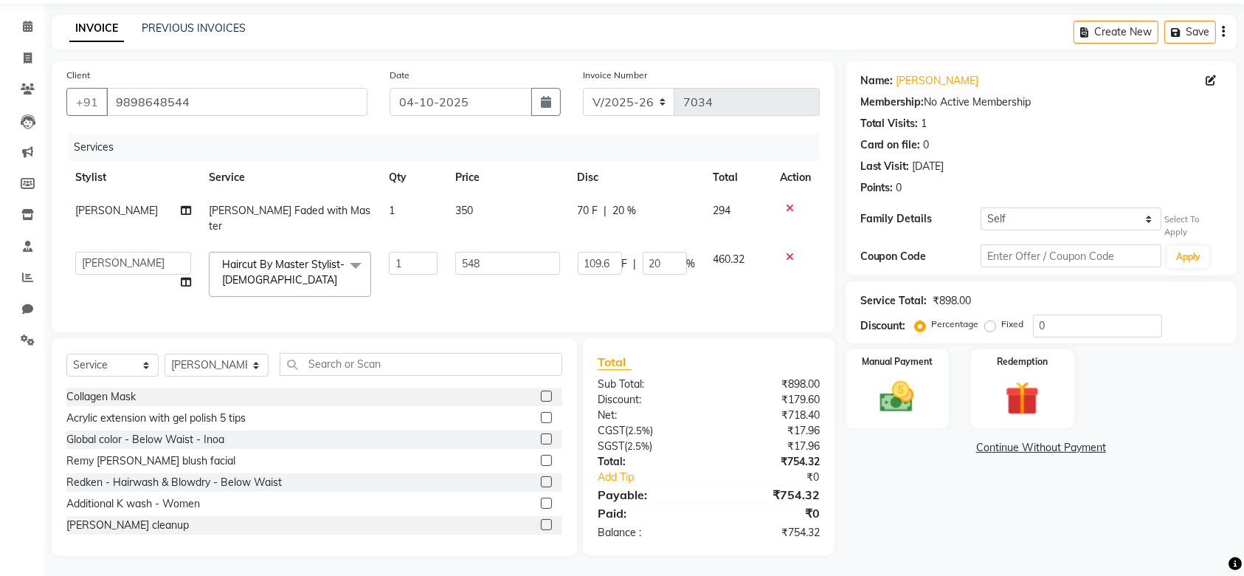
scroll to position [50, 0]
click at [931, 419] on div "Manual Payment" at bounding box center [898, 387] width 108 height 83
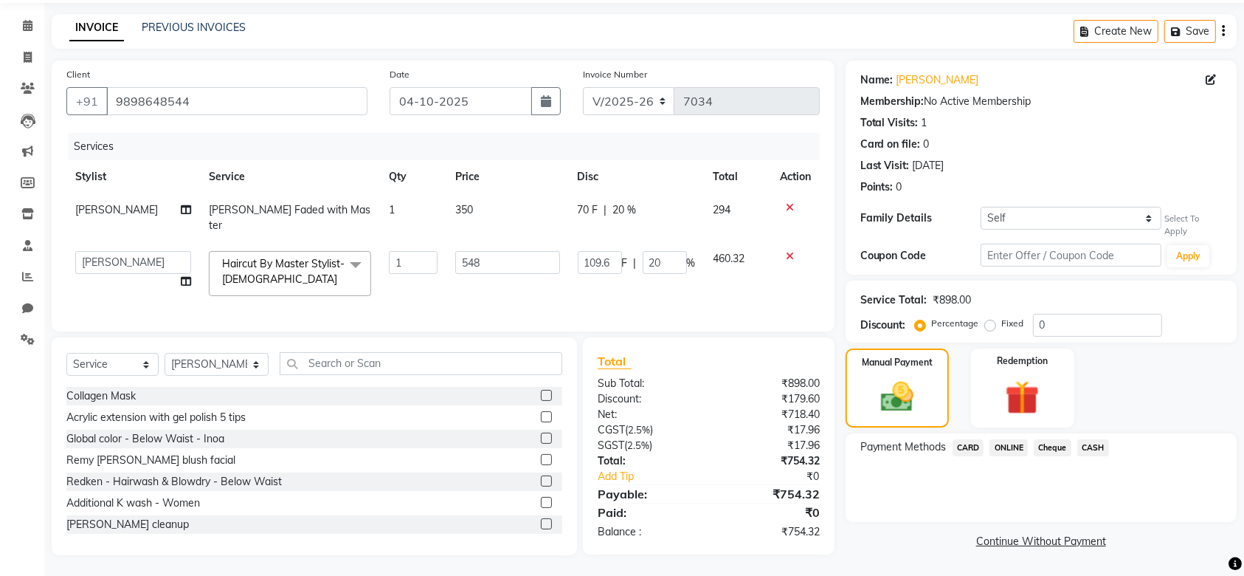
click at [1025, 445] on span "ONLINE" at bounding box center [1009, 447] width 38 height 17
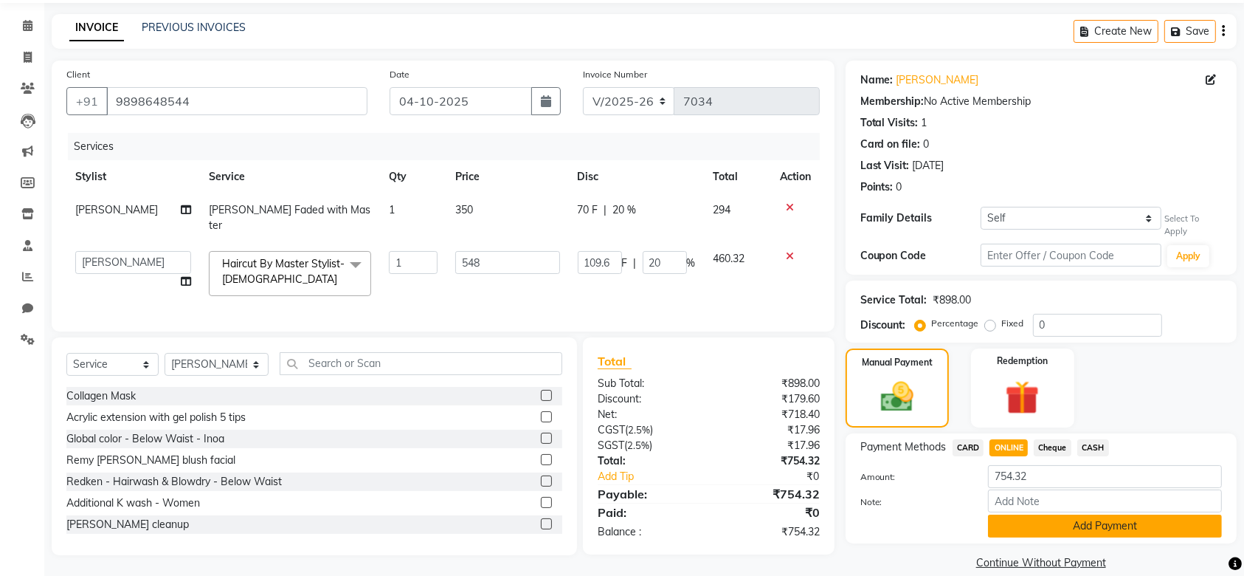
click at [1069, 524] on button "Add Payment" at bounding box center [1105, 525] width 234 height 23
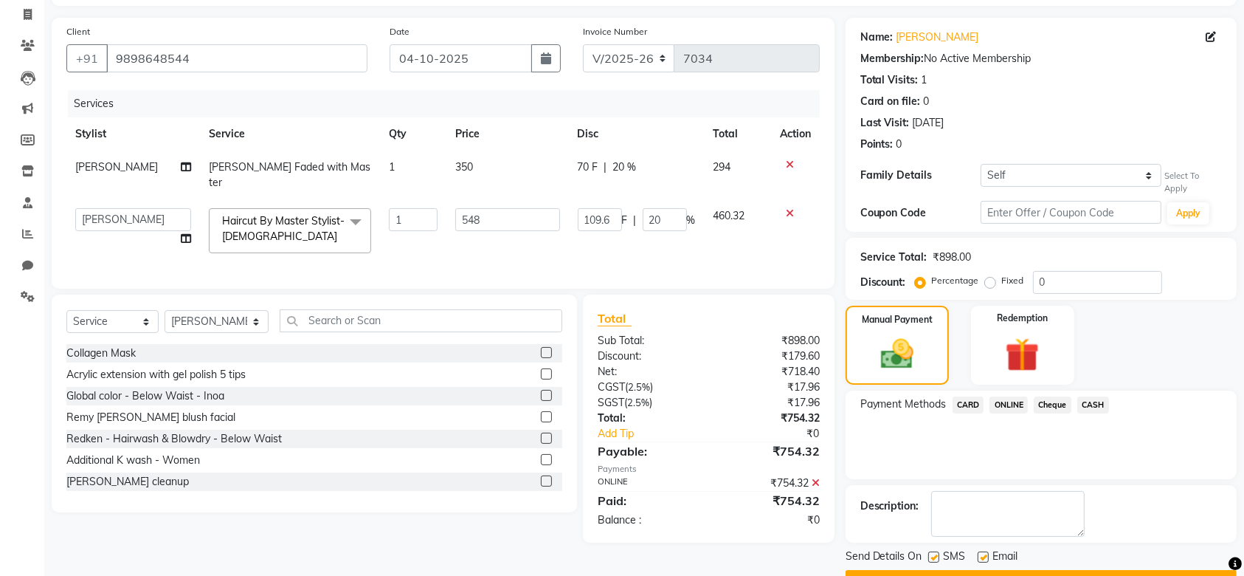
scroll to position [131, 0]
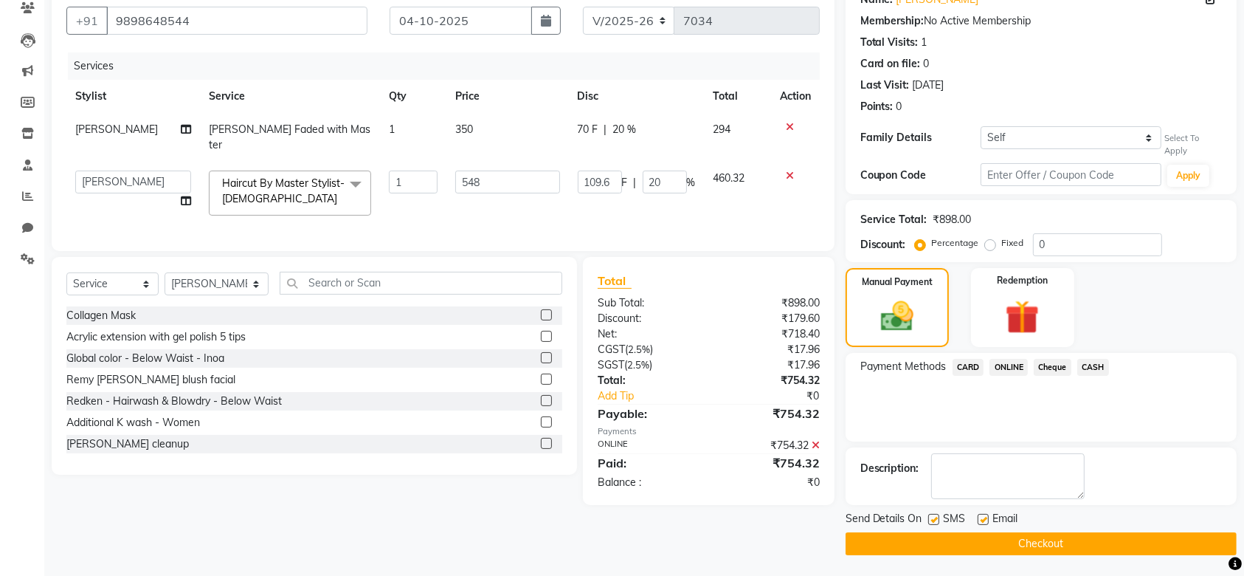
click at [1064, 547] on button "Checkout" at bounding box center [1041, 543] width 391 height 23
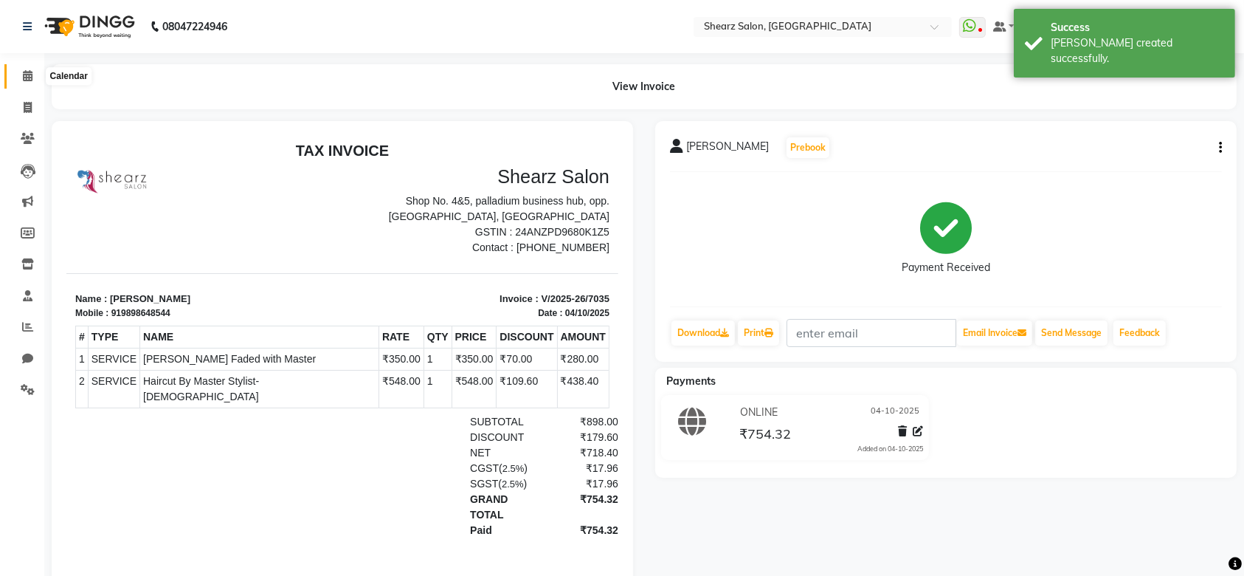
click at [18, 81] on span at bounding box center [28, 76] width 26 height 17
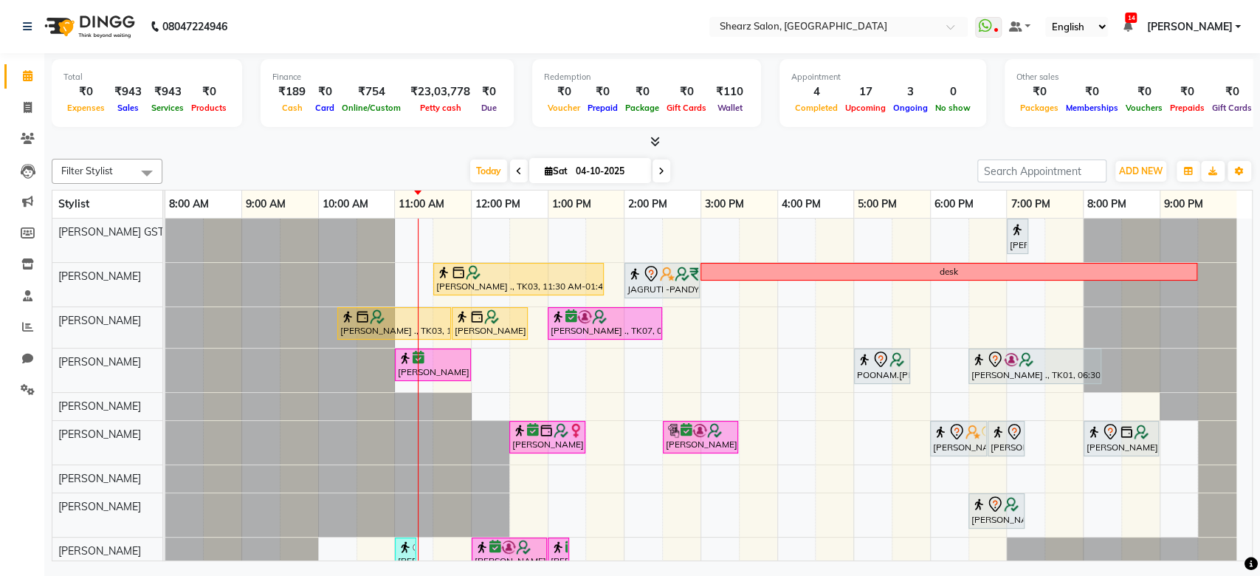
click at [661, 168] on icon at bounding box center [661, 171] width 6 height 9
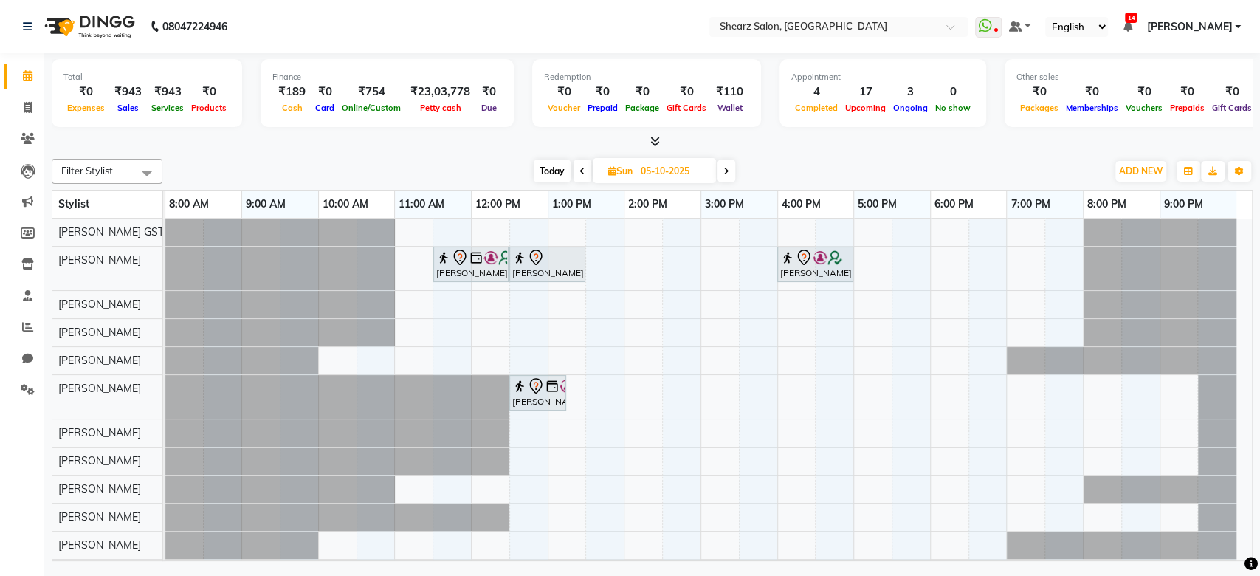
click at [554, 168] on span "Today" at bounding box center [552, 170] width 37 height 23
type input "04-10-2025"
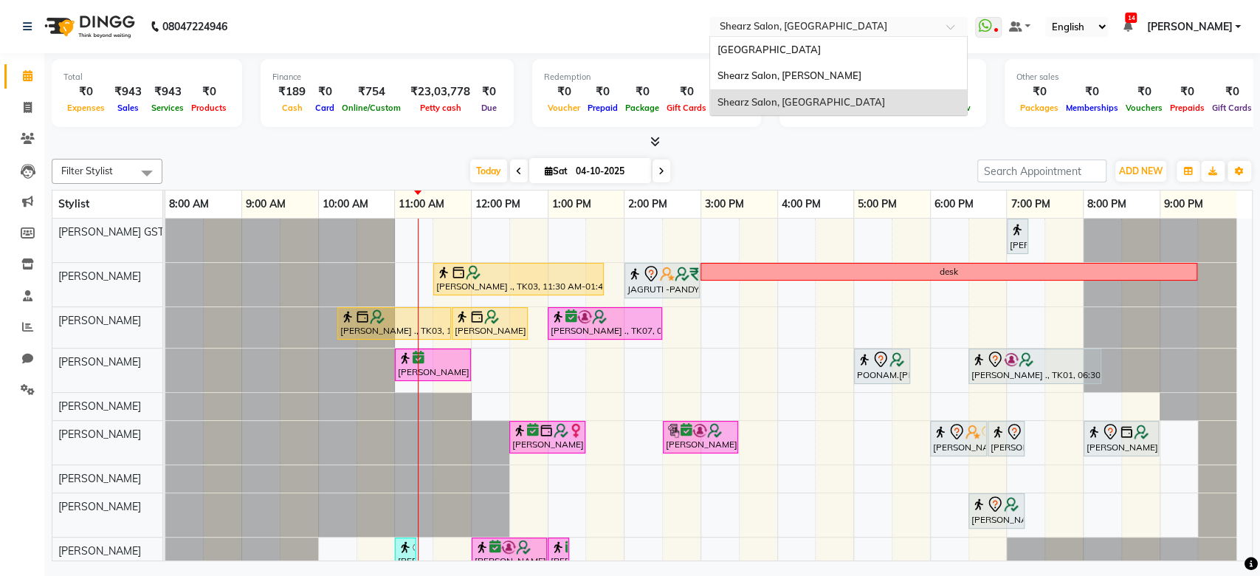
drag, startPoint x: 874, startPoint y: 24, endPoint x: 836, endPoint y: 75, distance: 64.4
click at [836, 37] on ng-select "Select Location × Shearz Salon, Prahaladnagar Shearz Salon Ho, Corporate Road S…" at bounding box center [838, 27] width 258 height 20
click at [836, 75] on div "Shearz Salon, Shela" at bounding box center [838, 76] width 257 height 27
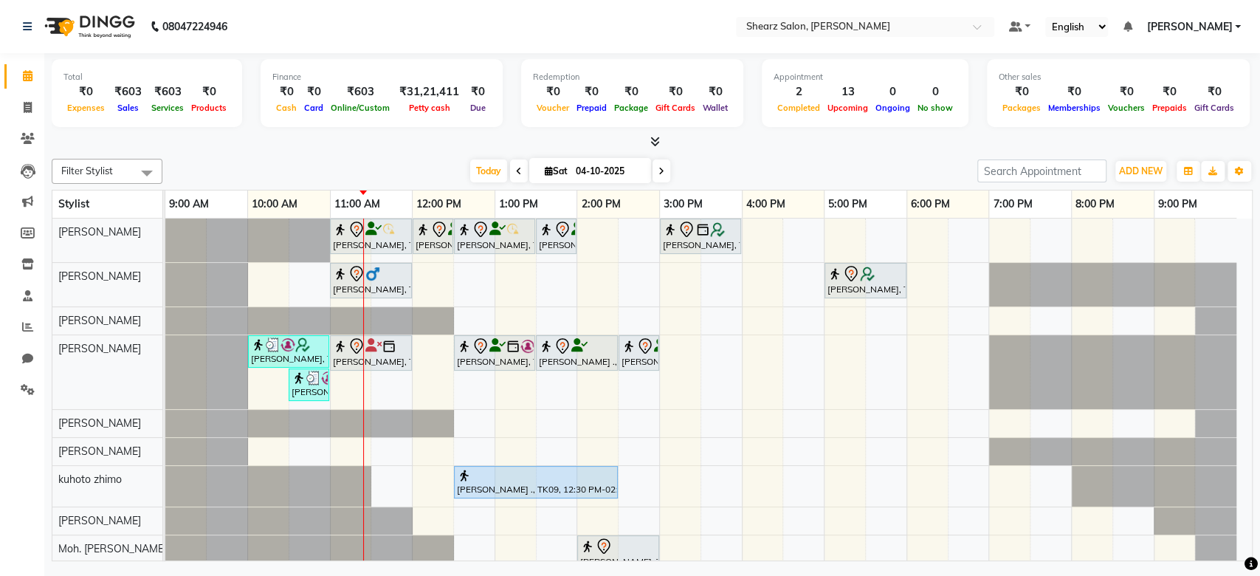
click at [516, 167] on icon at bounding box center [519, 171] width 6 height 9
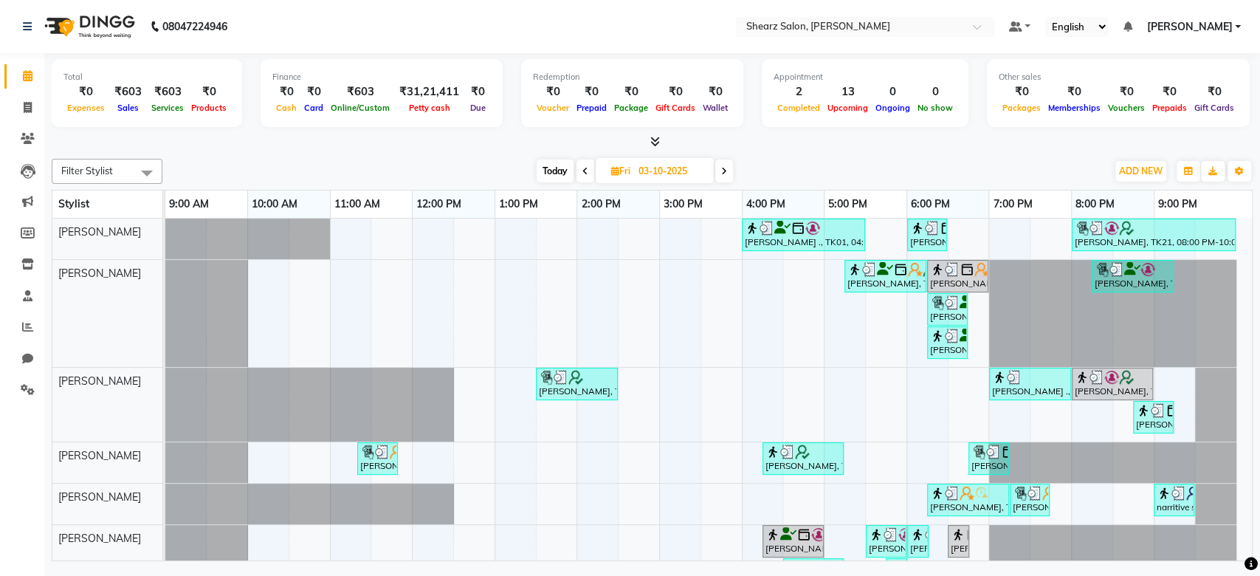
click at [543, 170] on span "Today" at bounding box center [555, 170] width 37 height 23
type input "04-10-2025"
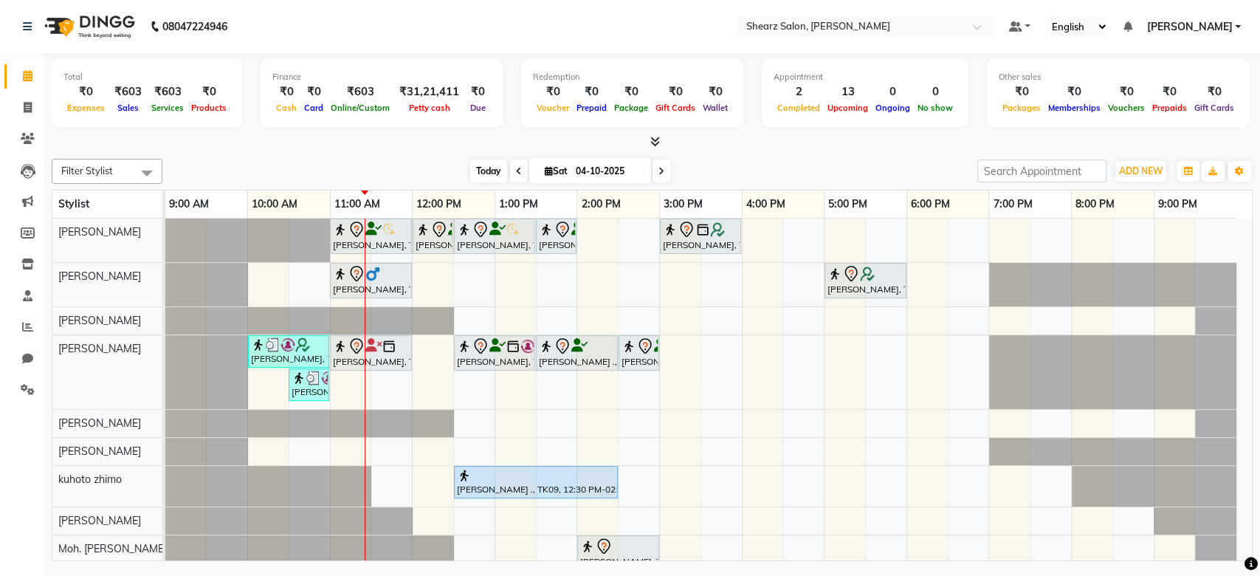
click at [487, 174] on span "Today" at bounding box center [488, 170] width 37 height 23
click at [477, 173] on span "Today" at bounding box center [488, 170] width 37 height 23
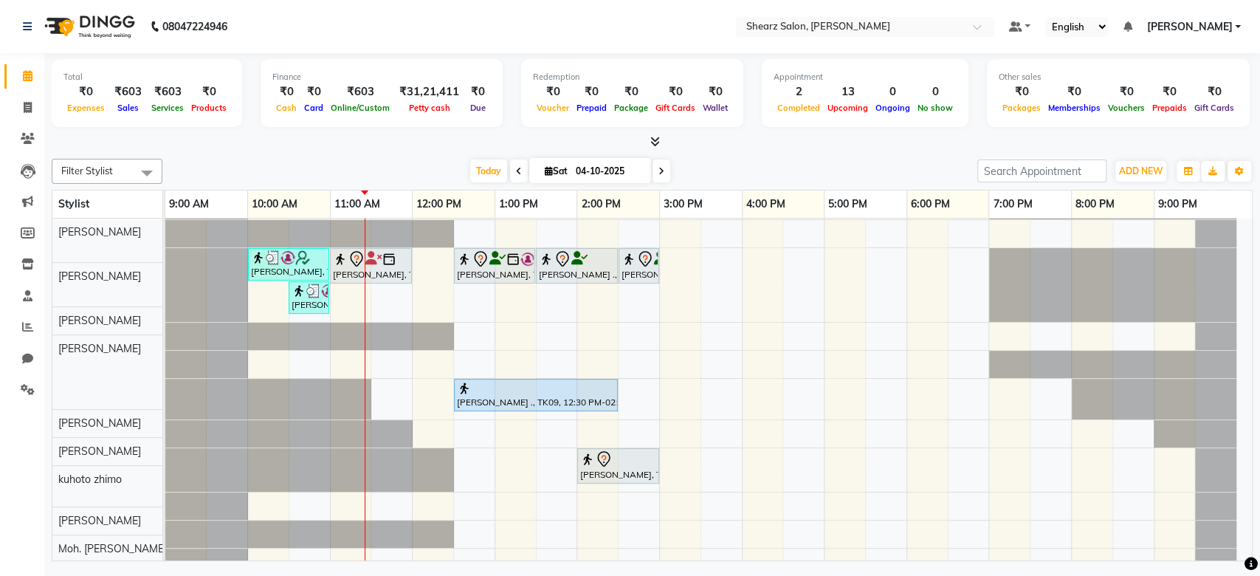
scroll to position [116, 0]
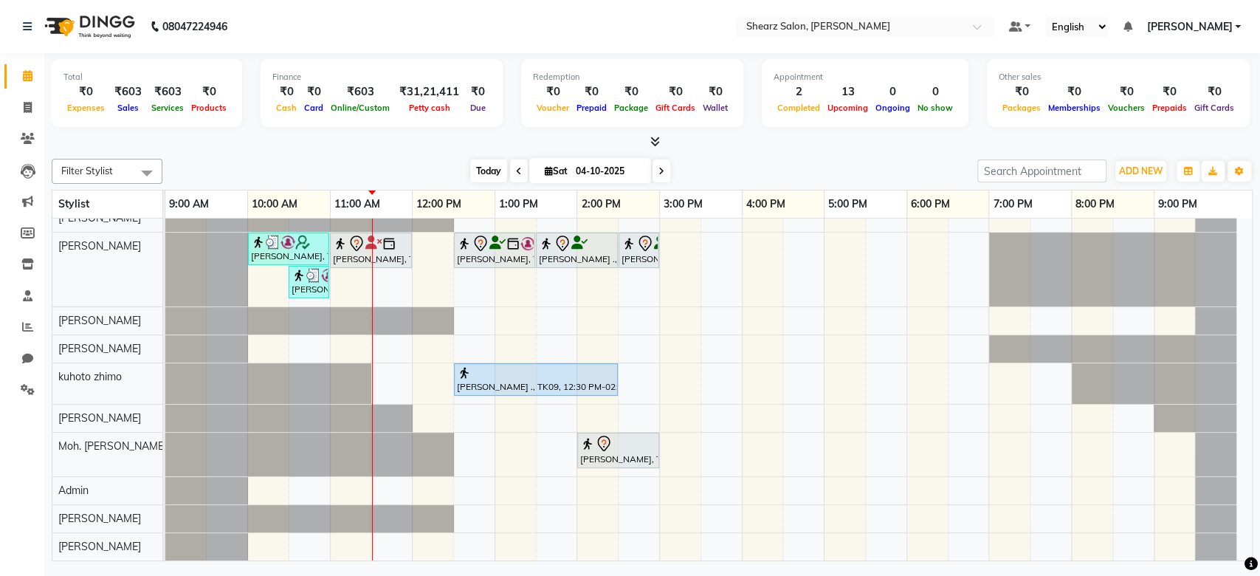
click at [474, 171] on span "Today" at bounding box center [488, 170] width 37 height 23
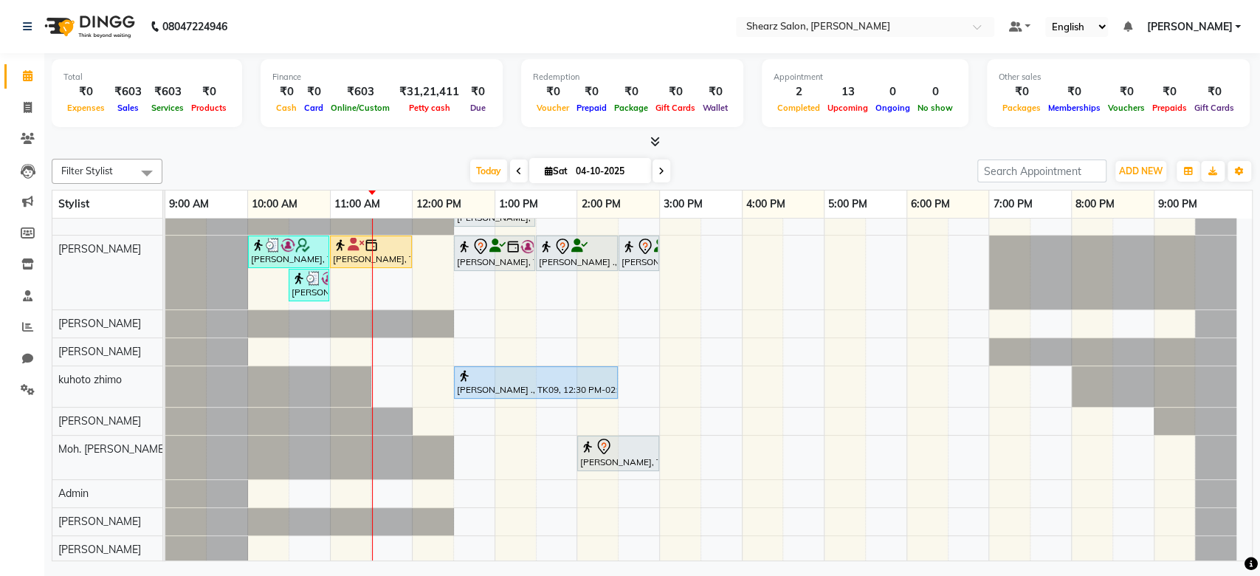
click at [1236, 244] on div at bounding box center [1112, 272] width 247 height 74
drag, startPoint x: 1236, startPoint y: 244, endPoint x: 1245, endPoint y: 247, distance: 10.3
click at [1245, 247] on div "Arpan Patel, TK01, 11:00 AM-12:00 PM, Men Haircut with Mr.Saantosh Arpan Patel,…" at bounding box center [708, 389] width 1087 height 342
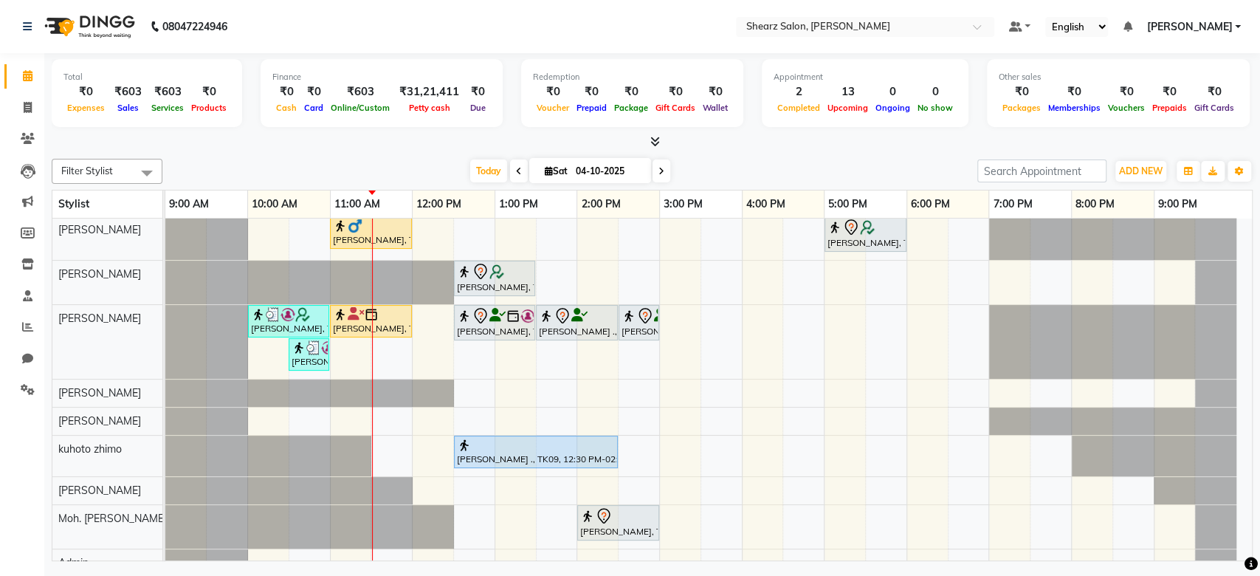
scroll to position [0, 0]
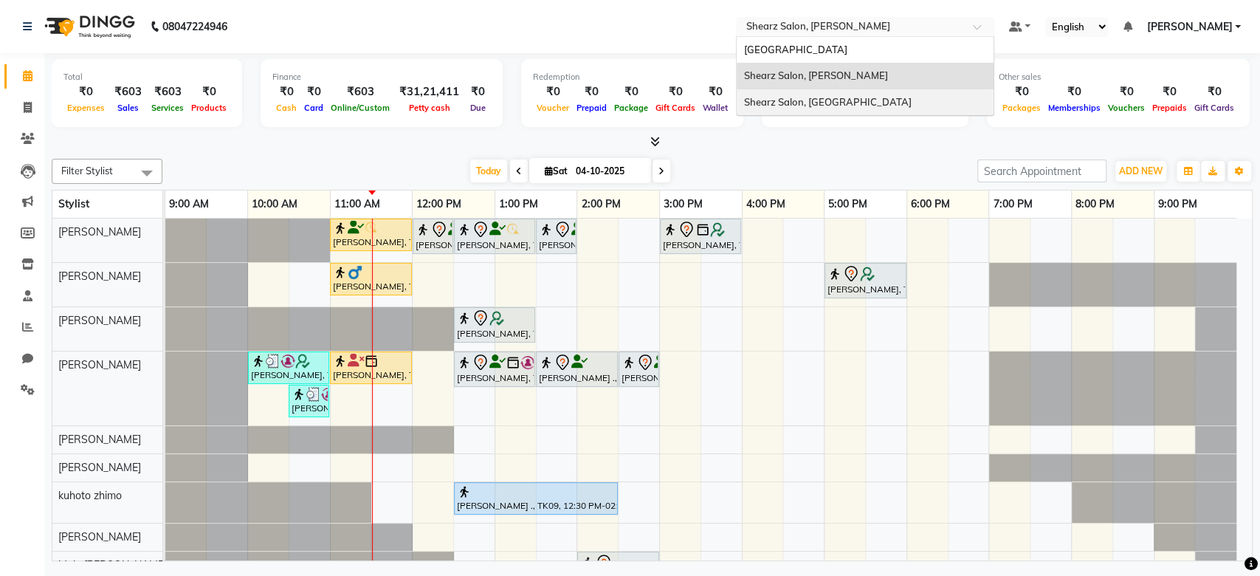
drag, startPoint x: 807, startPoint y: 25, endPoint x: 816, endPoint y: 108, distance: 83.1
click at [816, 37] on ng-select "Select Location × Shearz Salon, Shela Shearz Salon Ho, Corporate Road Shearz Sa…" at bounding box center [865, 27] width 258 height 20
click at [816, 108] on div "Shearz Salon, [GEOGRAPHIC_DATA]" at bounding box center [865, 102] width 257 height 27
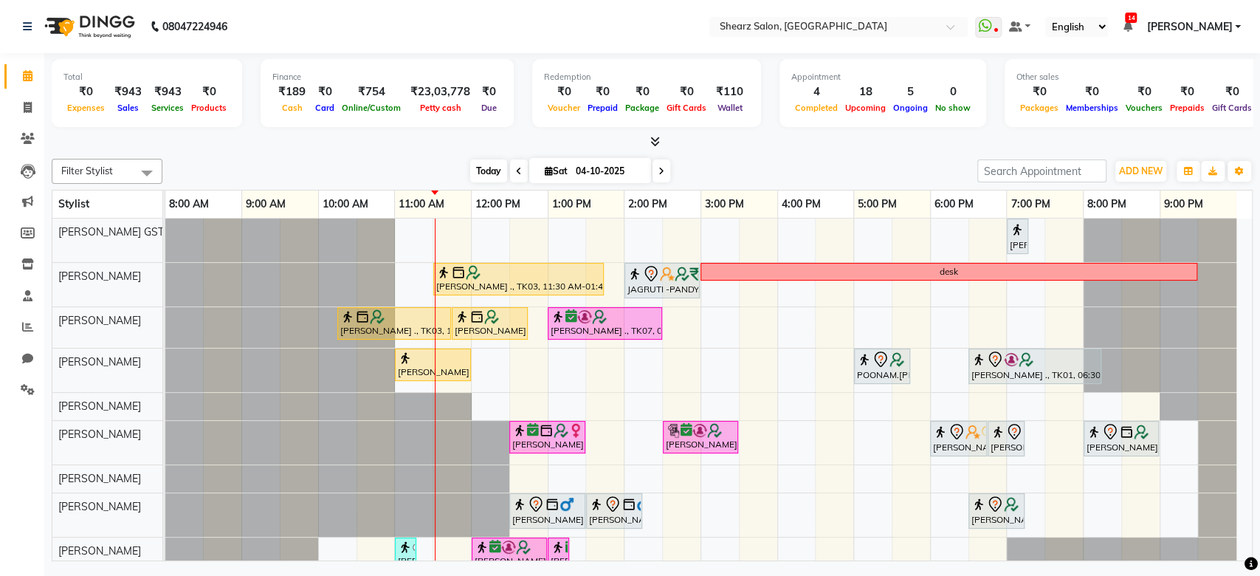
click at [481, 178] on span "Today" at bounding box center [488, 170] width 37 height 23
